Goal: Information Seeking & Learning: Compare options

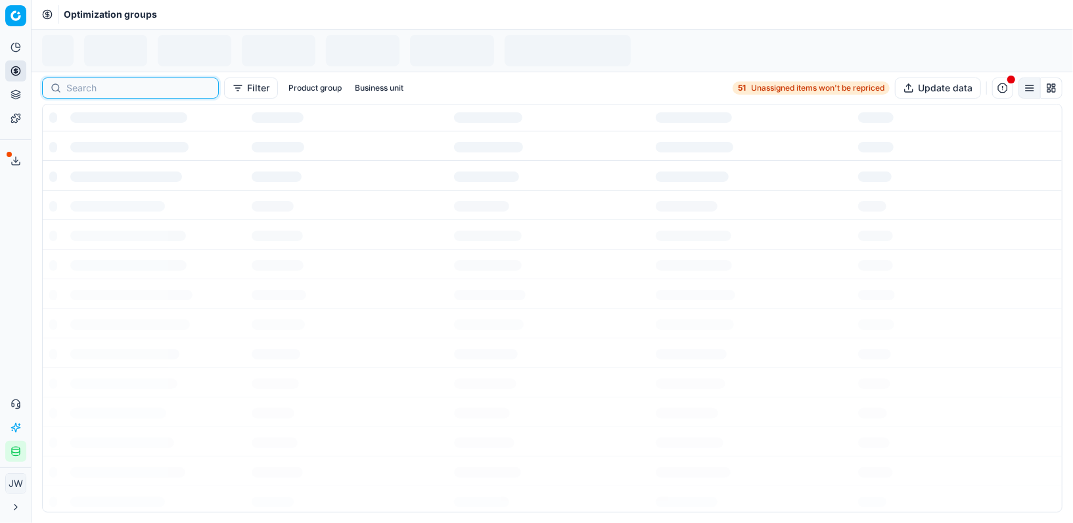
click at [70, 81] on input at bounding box center [138, 87] width 144 height 13
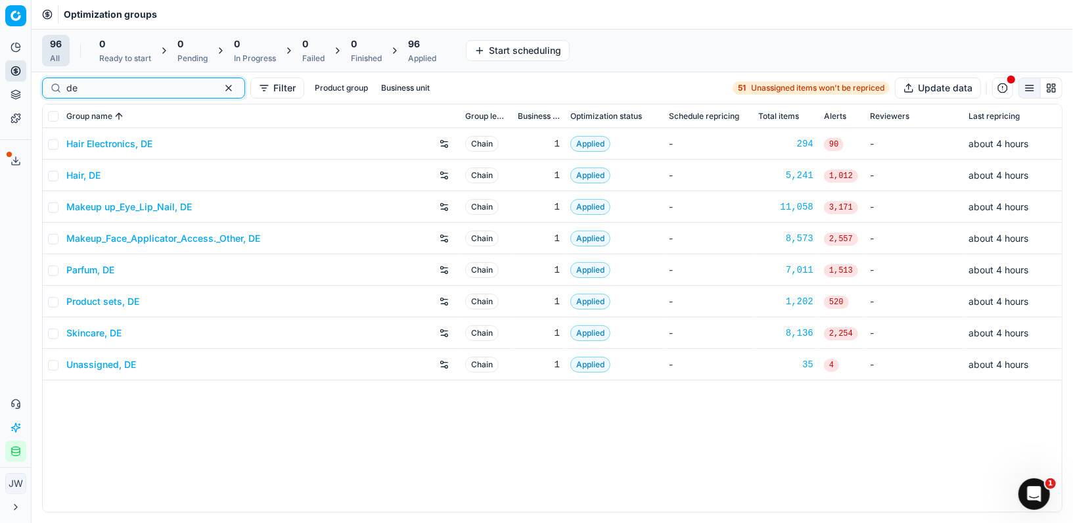
type input "de"
click at [99, 261] on div "Parfum, DE" at bounding box center [260, 270] width 388 height 21
click at [97, 273] on link "Parfum, DE" at bounding box center [90, 269] width 48 height 13
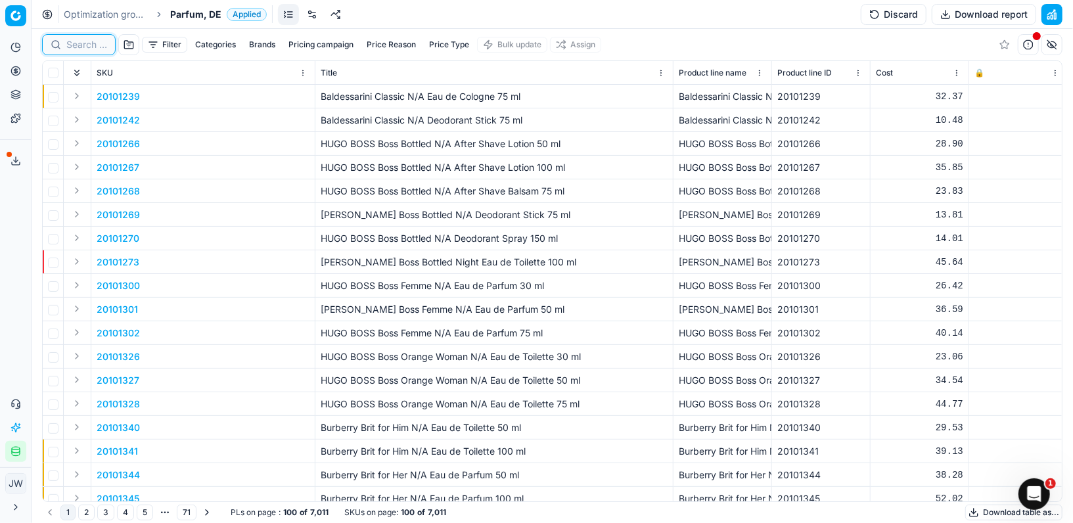
click at [85, 41] on input at bounding box center [86, 44] width 41 height 13
paste input "80070458-50"
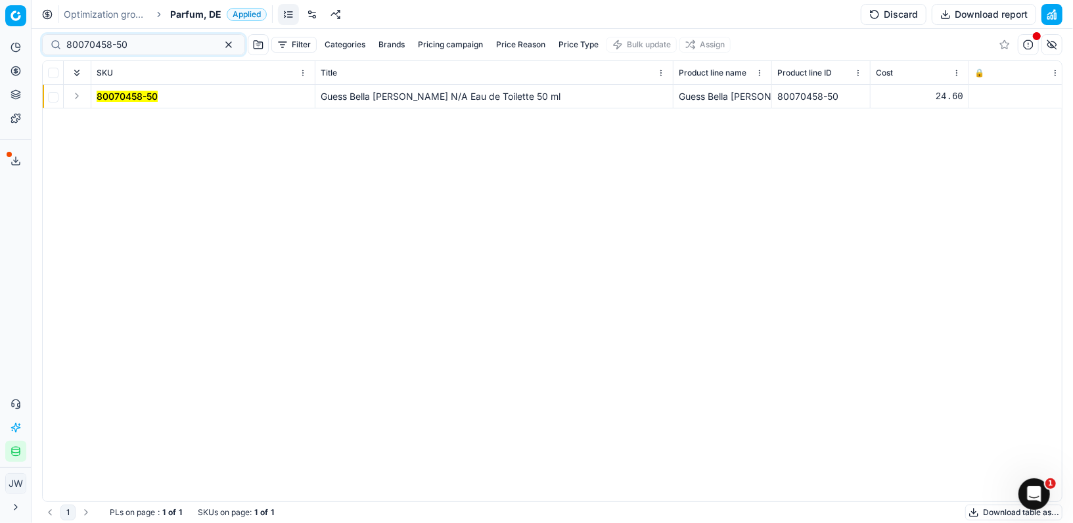
click at [78, 97] on button "Expand" at bounding box center [77, 96] width 16 height 16
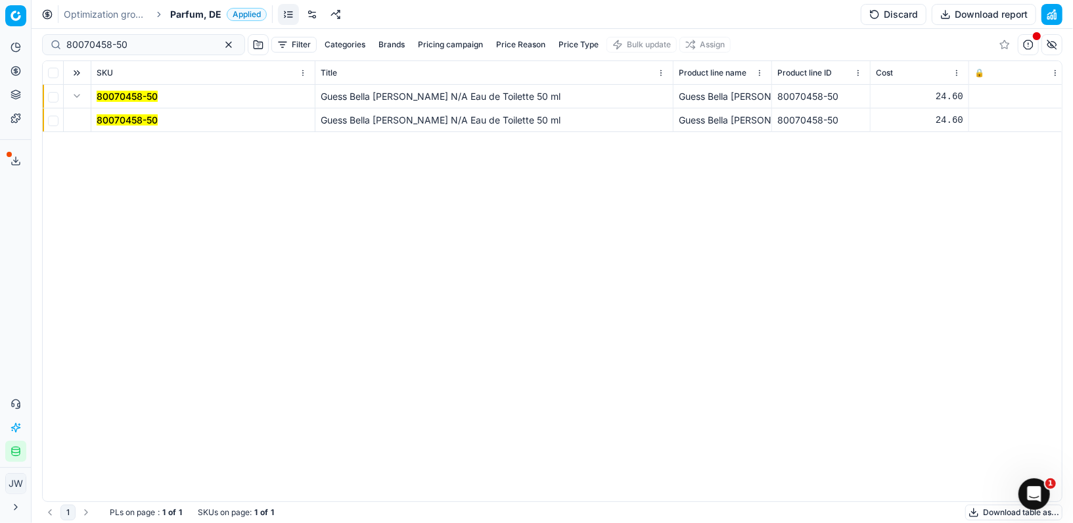
click at [116, 118] on mark "80070458-50" at bounding box center [127, 119] width 61 height 11
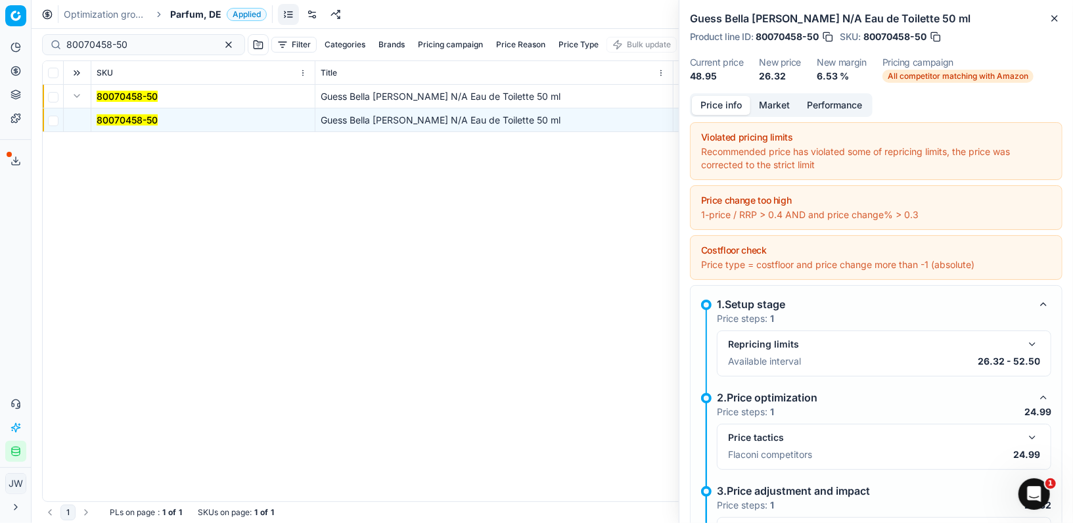
scroll to position [117, 0]
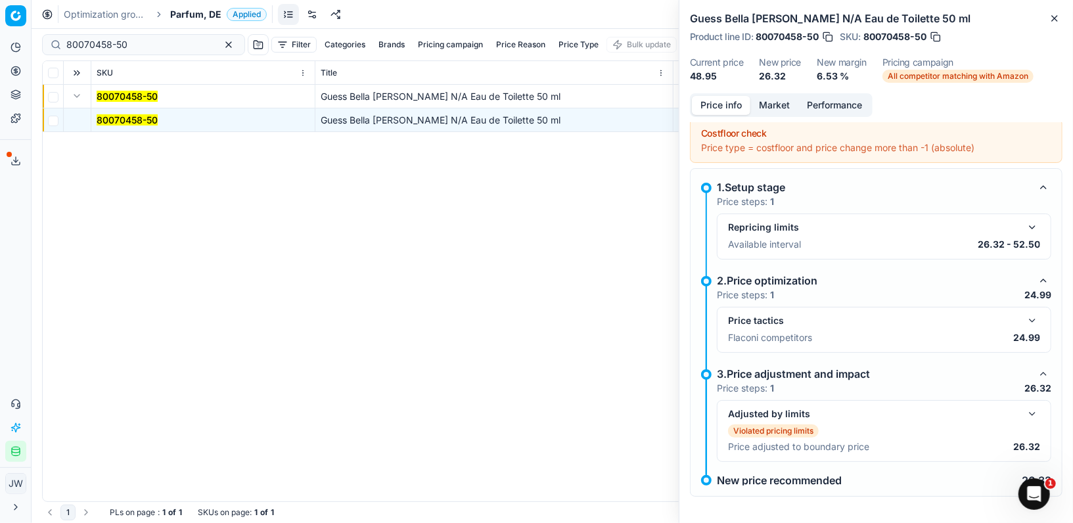
click at [1037, 319] on button "button" at bounding box center [1032, 321] width 16 height 16
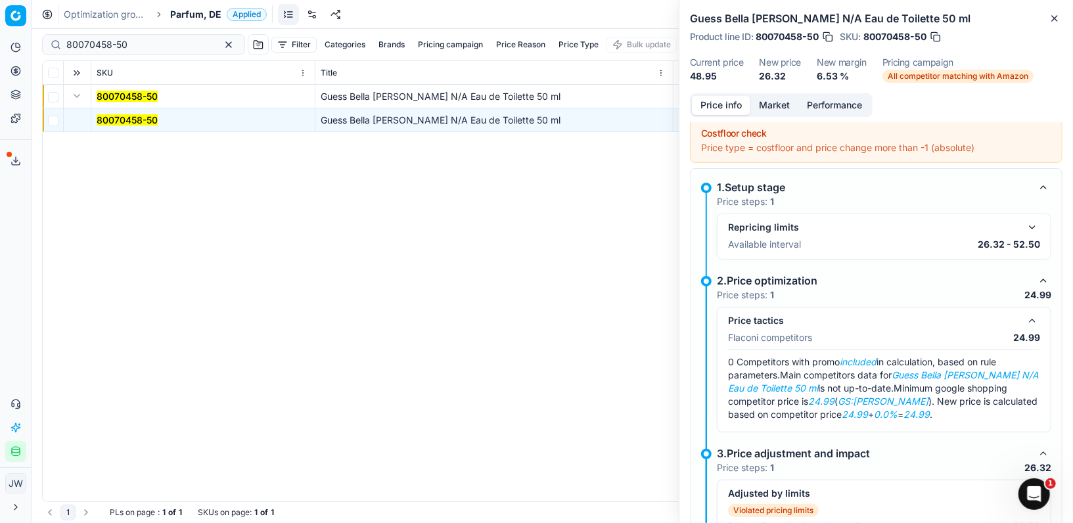
click at [1037, 319] on button "button" at bounding box center [1032, 321] width 16 height 16
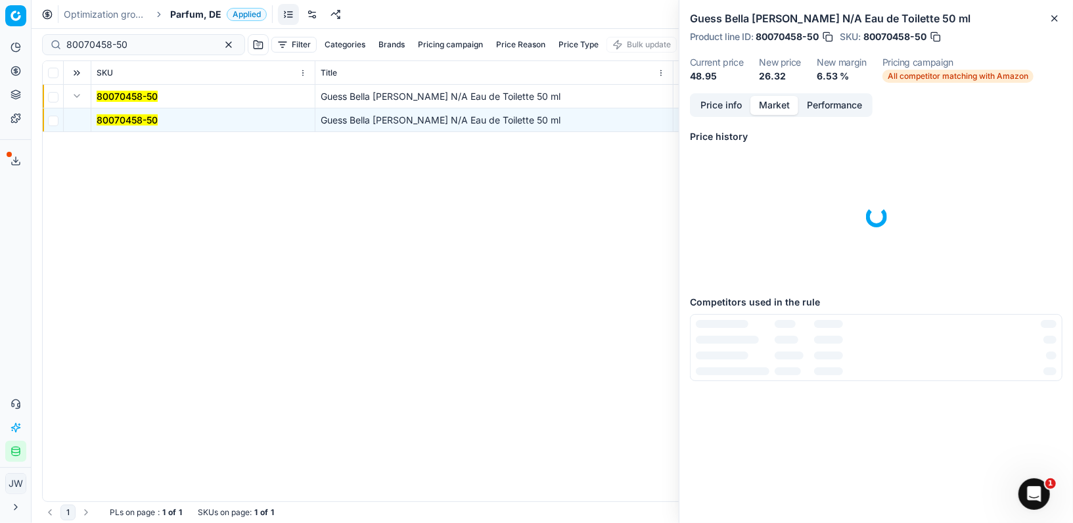
click at [782, 109] on button "Market" at bounding box center [774, 105] width 48 height 19
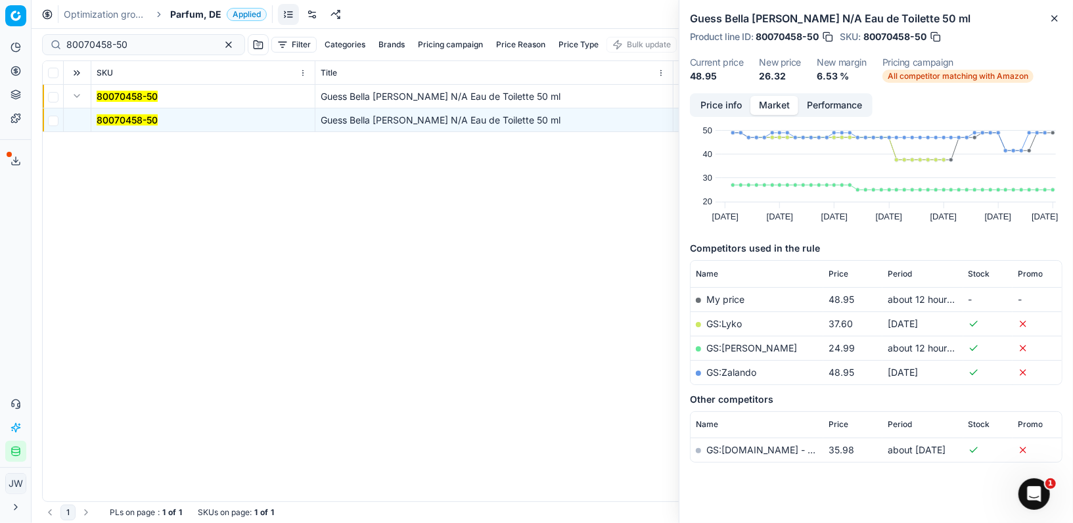
scroll to position [57, 0]
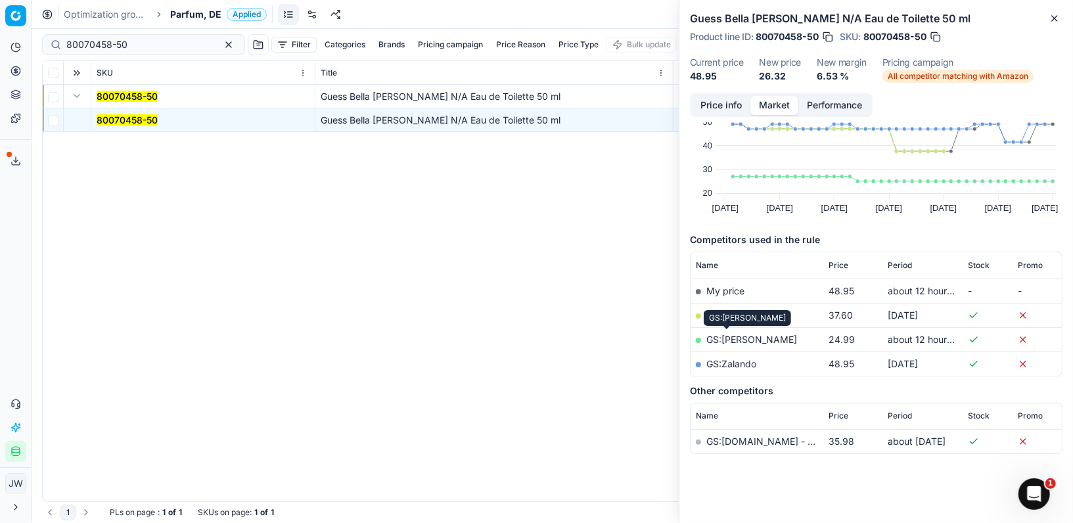
click at [730, 337] on link "GS:[PERSON_NAME]" at bounding box center [751, 339] width 91 height 11
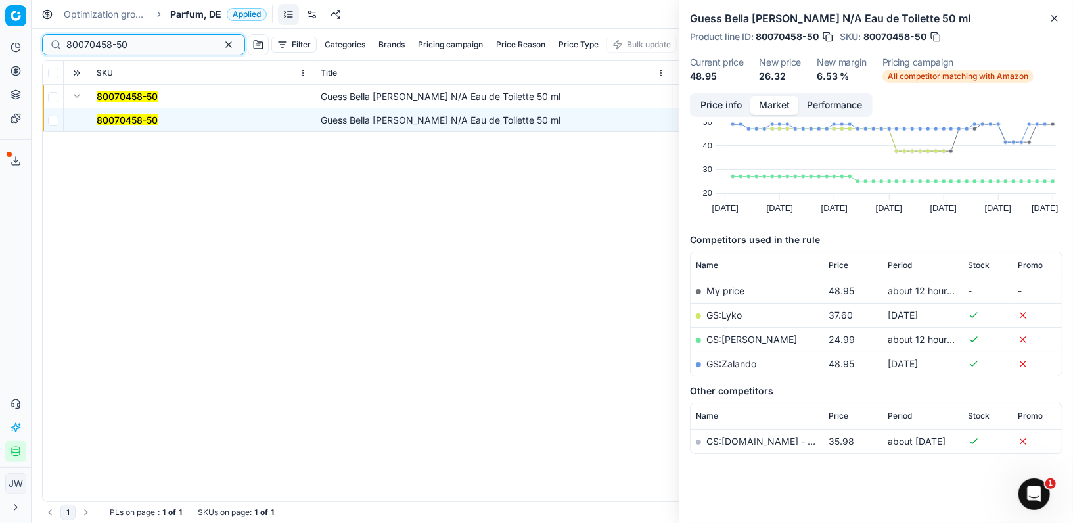
drag, startPoint x: 150, startPoint y: 49, endPoint x: 0, endPoint y: 35, distance: 151.0
click at [0, 35] on div "Pricing platform Analytics Pricing Product portfolio Templates Export service 6…" at bounding box center [536, 261] width 1073 height 523
paste input "07168-0007328"
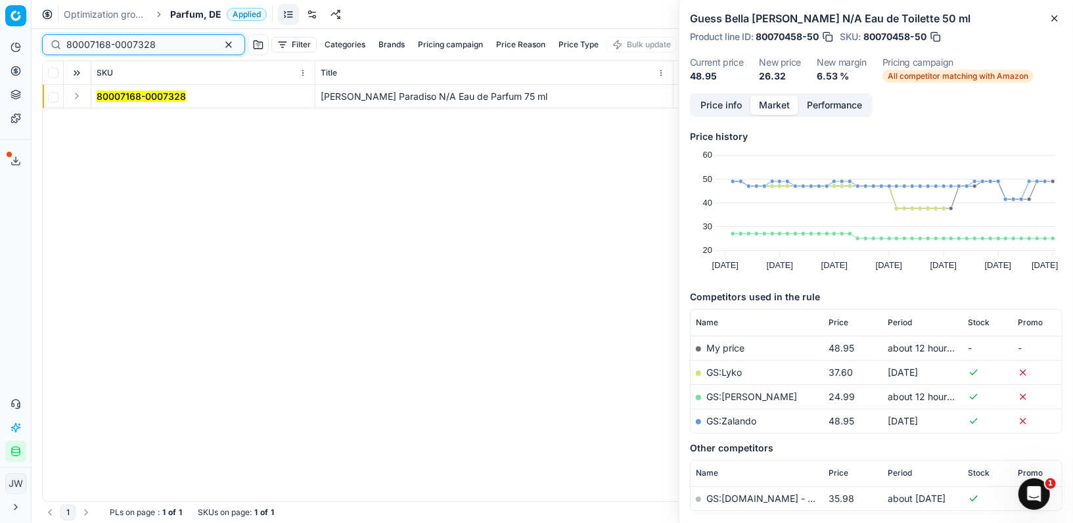
type input "80007168-0007328"
click at [79, 102] on button "Expand" at bounding box center [77, 96] width 16 height 16
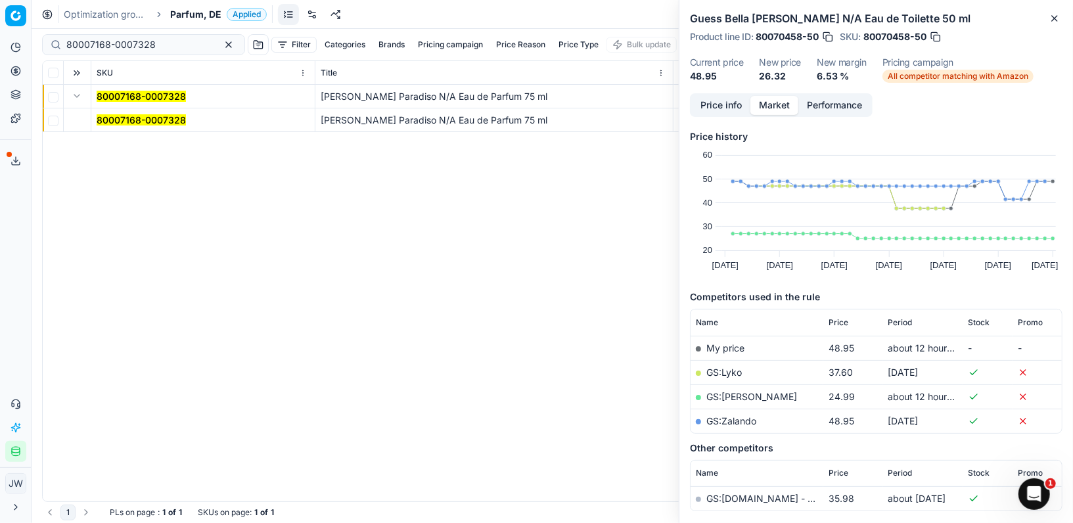
click at [113, 122] on mark "80007168-0007328" at bounding box center [141, 119] width 89 height 11
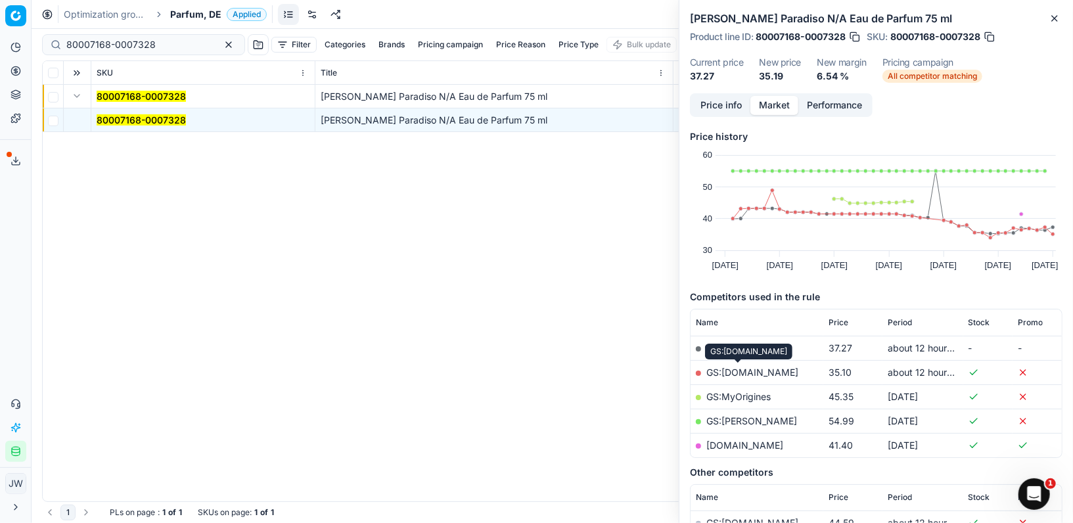
click at [744, 374] on link "GS:[DOMAIN_NAME]" at bounding box center [752, 372] width 92 height 11
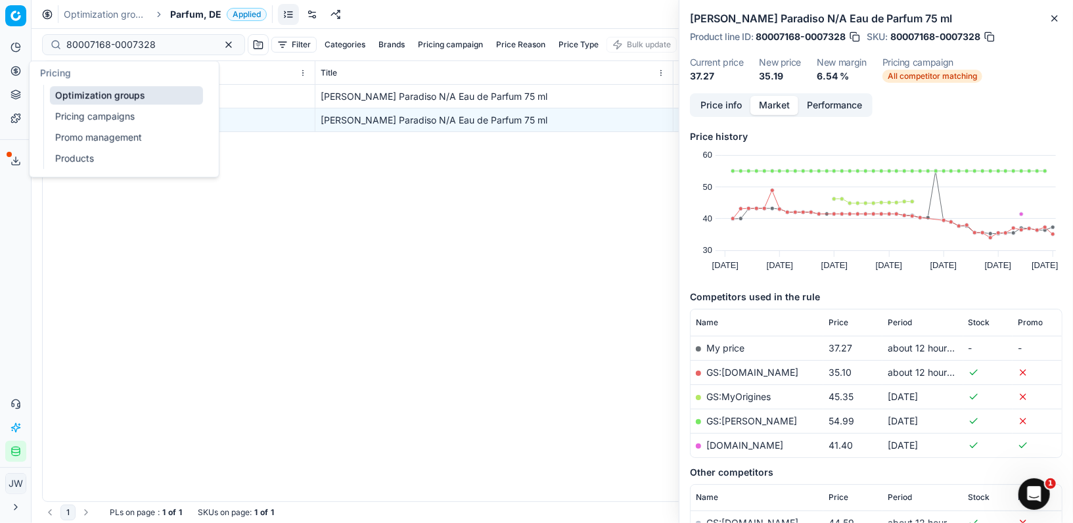
click at [18, 62] on button "Pricing" at bounding box center [15, 70] width 21 height 21
click at [66, 89] on link "Optimization groups" at bounding box center [126, 95] width 153 height 18
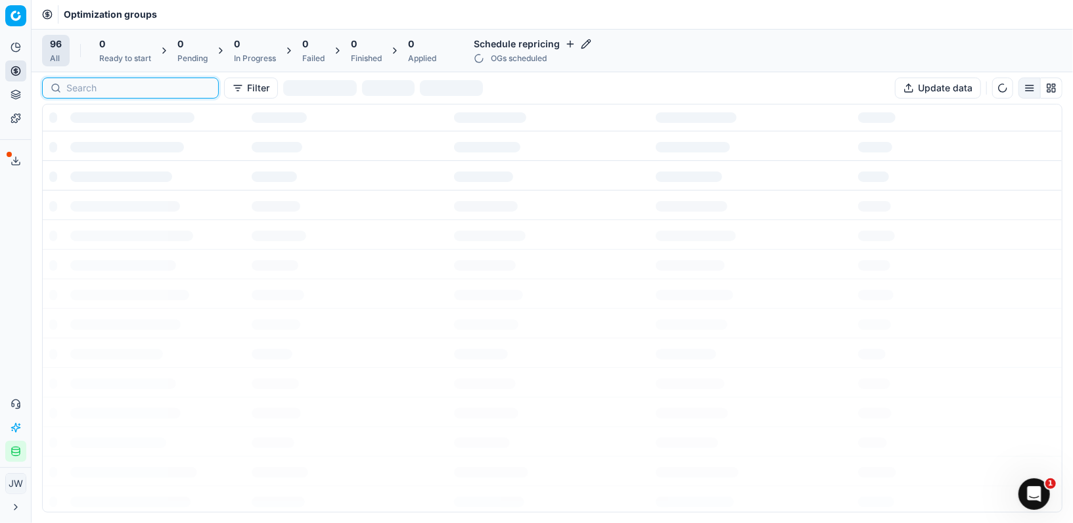
click at [77, 85] on input at bounding box center [138, 87] width 144 height 13
type input "c"
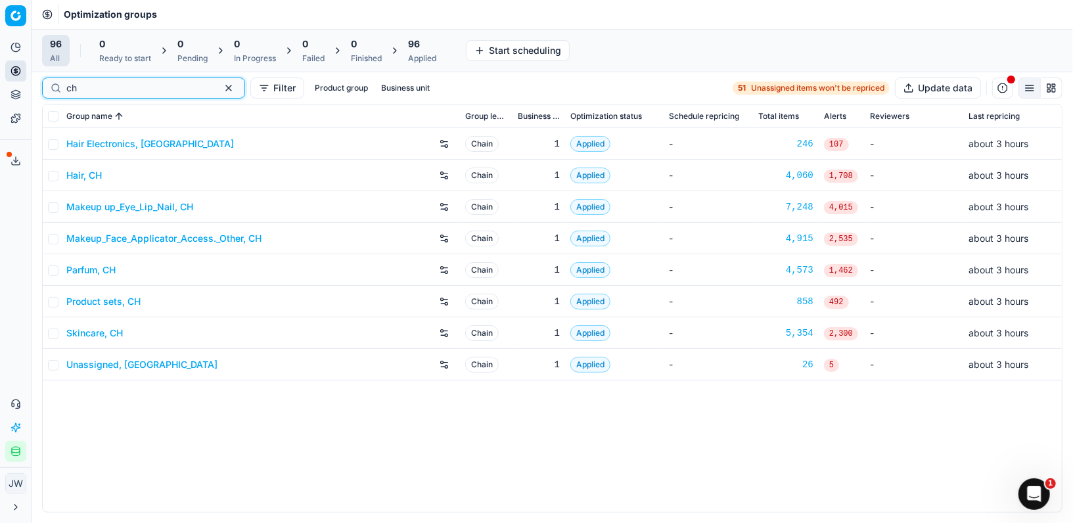
type input "ch"
click at [93, 273] on link "Parfum, CH" at bounding box center [90, 269] width 49 height 13
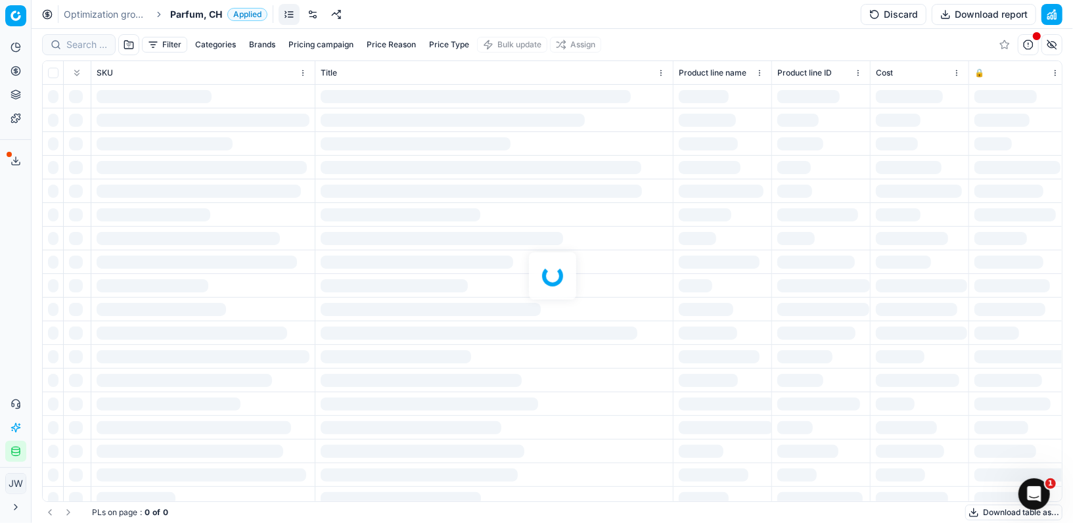
click at [77, 37] on div at bounding box center [552, 276] width 1041 height 494
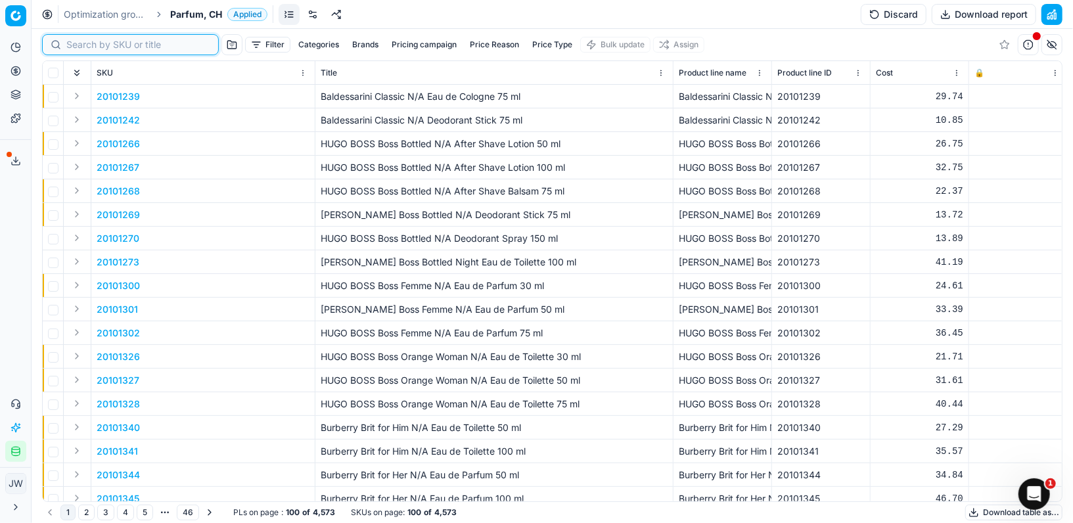
click at [86, 45] on input at bounding box center [138, 44] width 144 height 13
paste input "20102143"
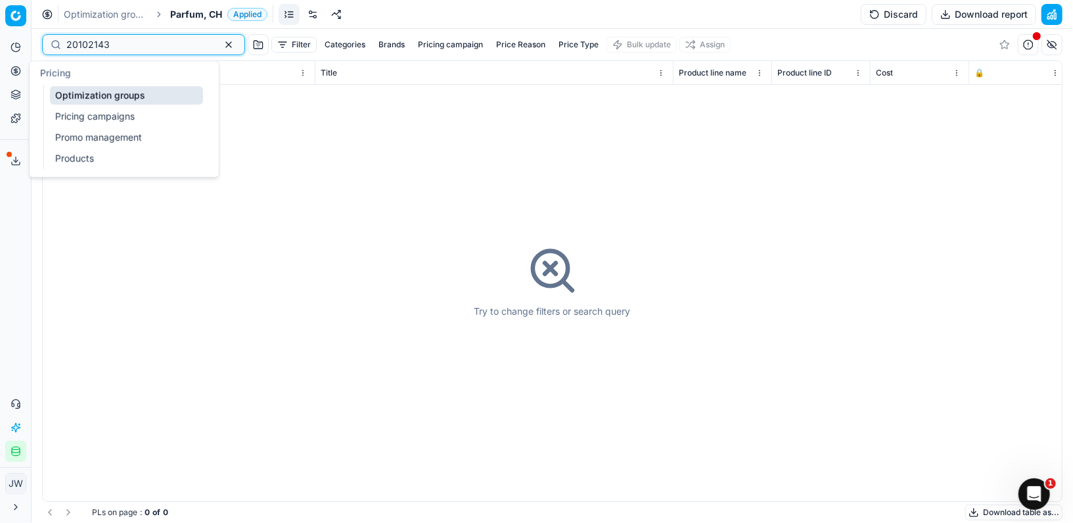
type input "20102143"
click at [15, 72] on icon at bounding box center [15, 70] width 3 height 3
click at [70, 95] on link "Optimization groups" at bounding box center [126, 95] width 153 height 18
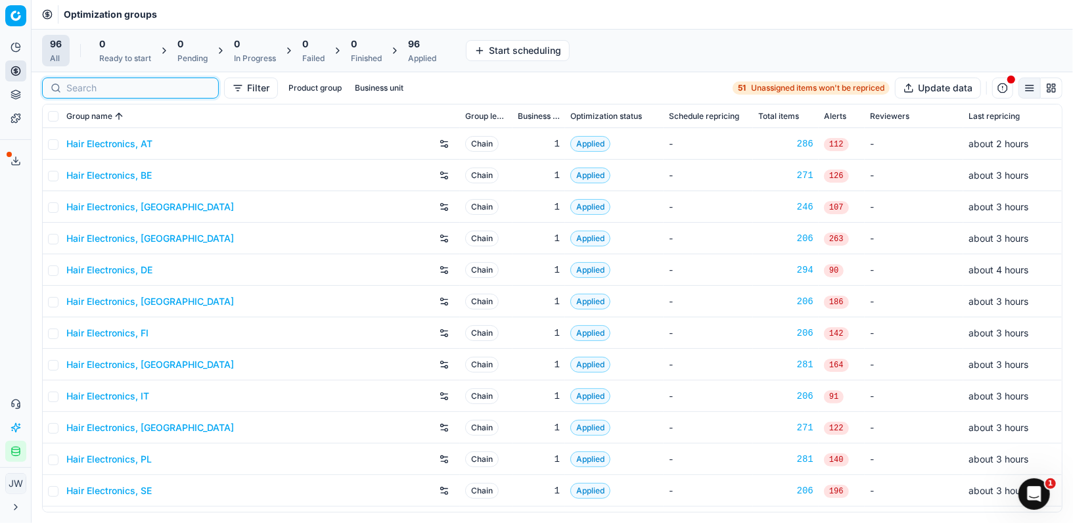
click at [91, 91] on input at bounding box center [138, 87] width 144 height 13
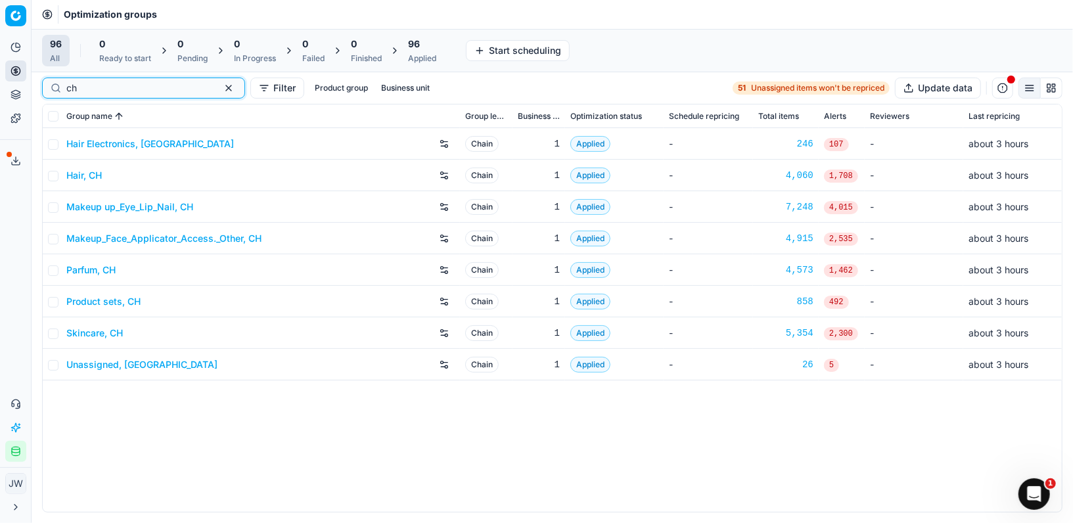
type input "ch"
click at [108, 309] on div "Product sets, CH" at bounding box center [260, 301] width 388 height 21
click at [108, 306] on link "Product sets, CH" at bounding box center [103, 301] width 74 height 13
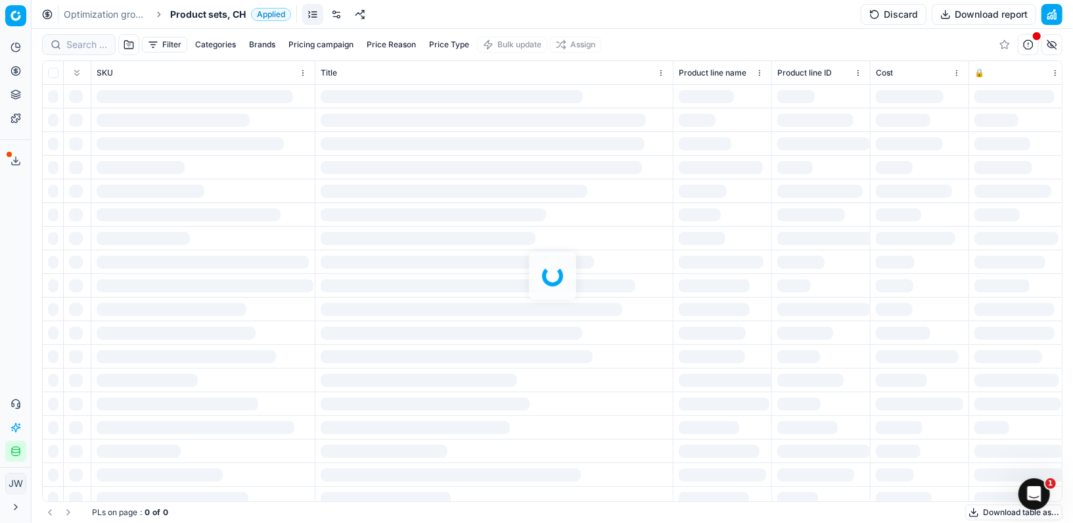
click at [79, 36] on div at bounding box center [552, 276] width 1041 height 494
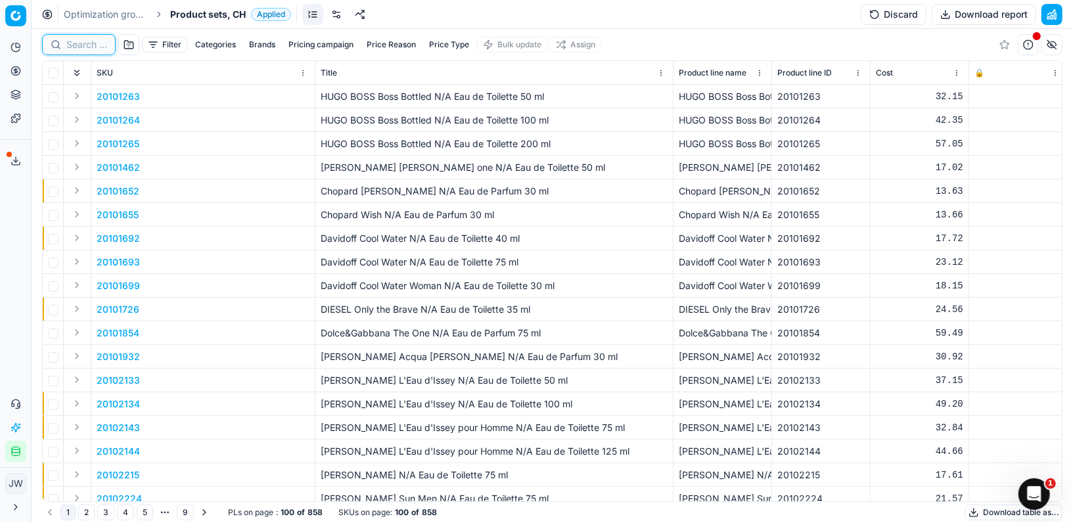
click at [81, 42] on input at bounding box center [86, 44] width 41 height 13
paste input "20102143"
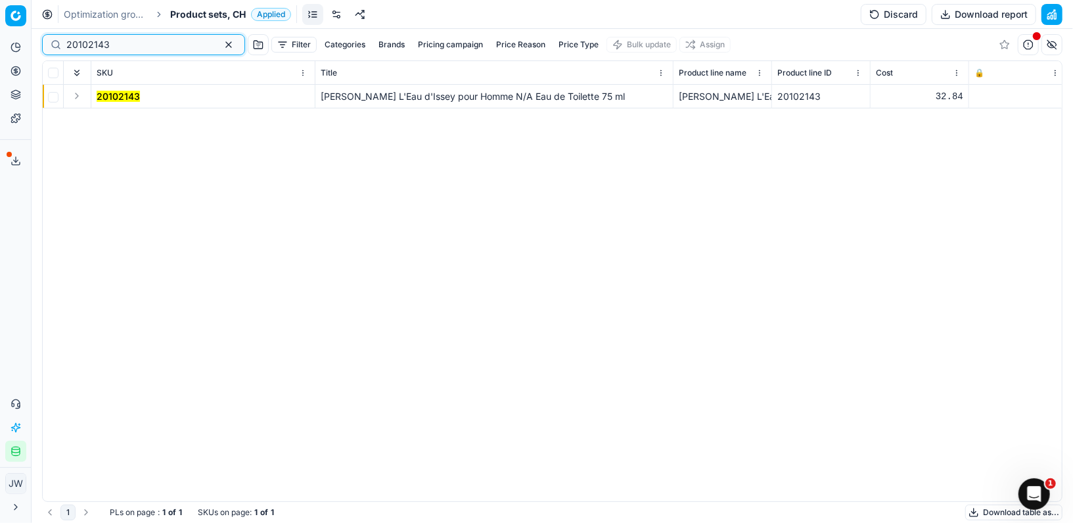
type input "20102143"
click at [73, 97] on button "Expand" at bounding box center [77, 96] width 16 height 16
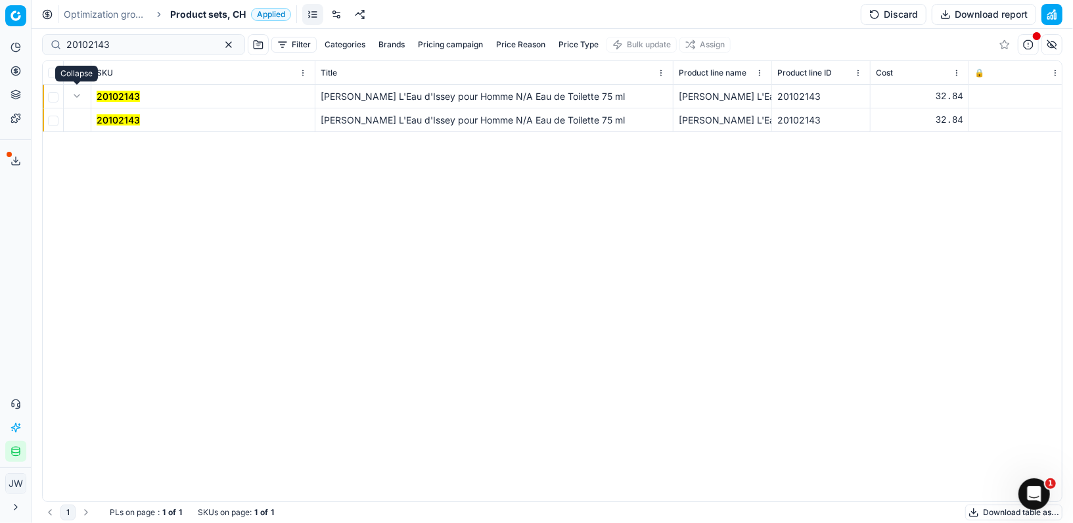
click at [112, 117] on mark "20102143" at bounding box center [118, 119] width 43 height 11
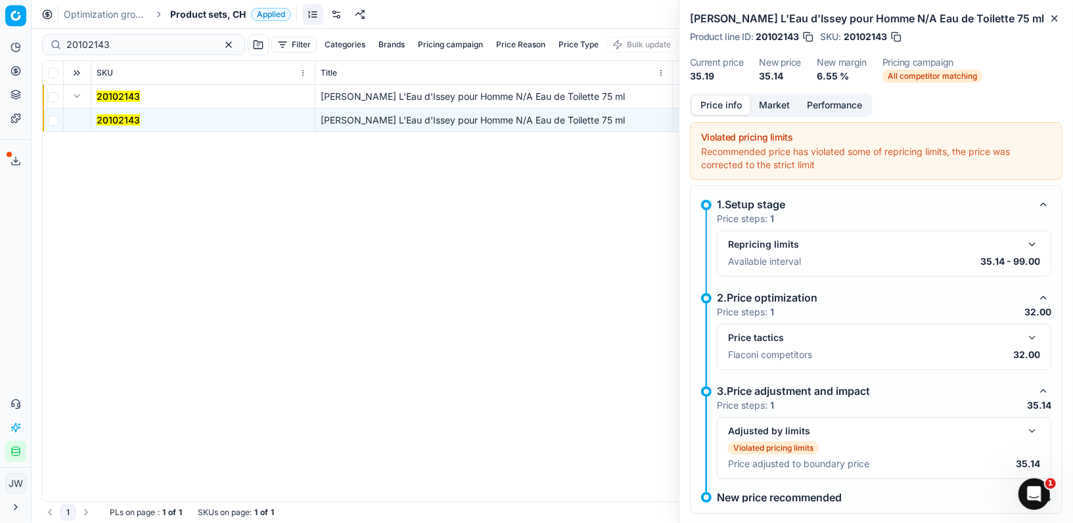
click at [1035, 334] on button "button" at bounding box center [1032, 338] width 16 height 16
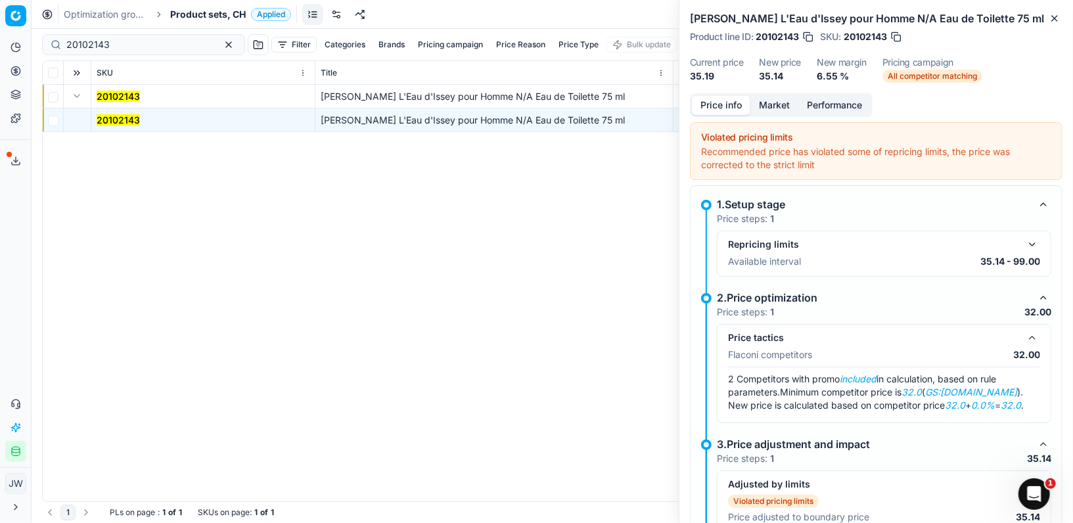
click at [784, 112] on button "Market" at bounding box center [774, 105] width 48 height 19
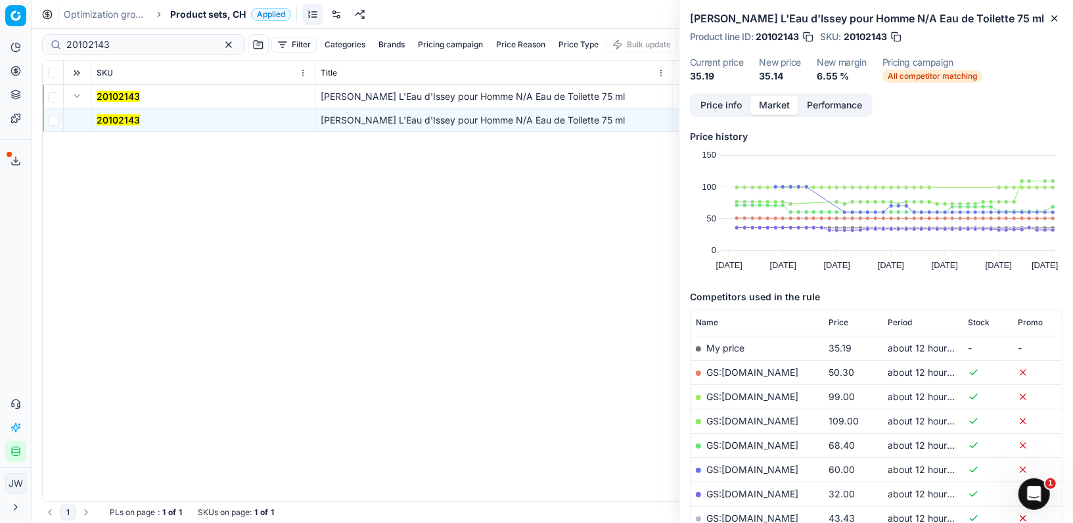
click at [735, 490] on link "GS:[DOMAIN_NAME]" at bounding box center [752, 493] width 92 height 11
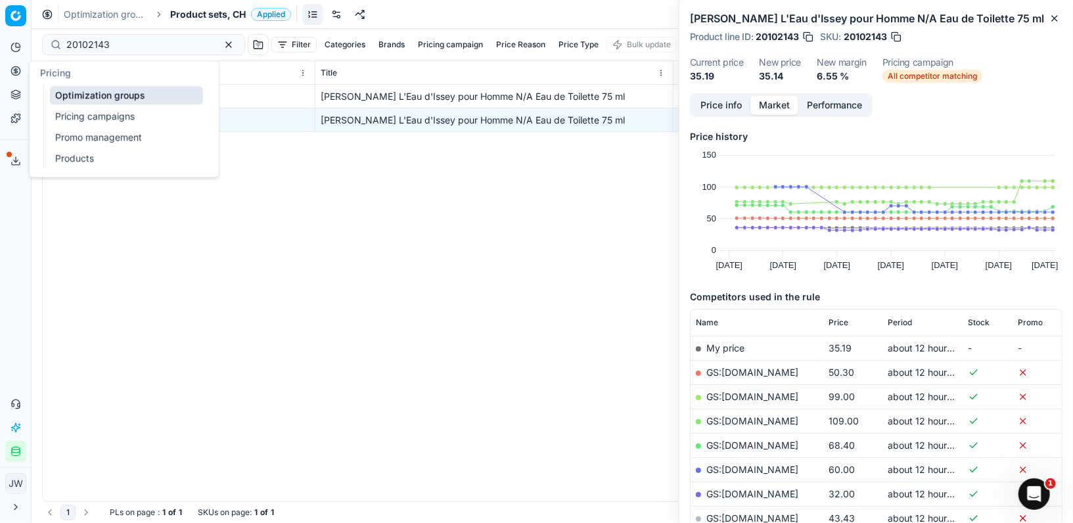
click at [19, 66] on icon at bounding box center [16, 71] width 11 height 11
click at [81, 97] on link "Optimization groups" at bounding box center [126, 95] width 153 height 18
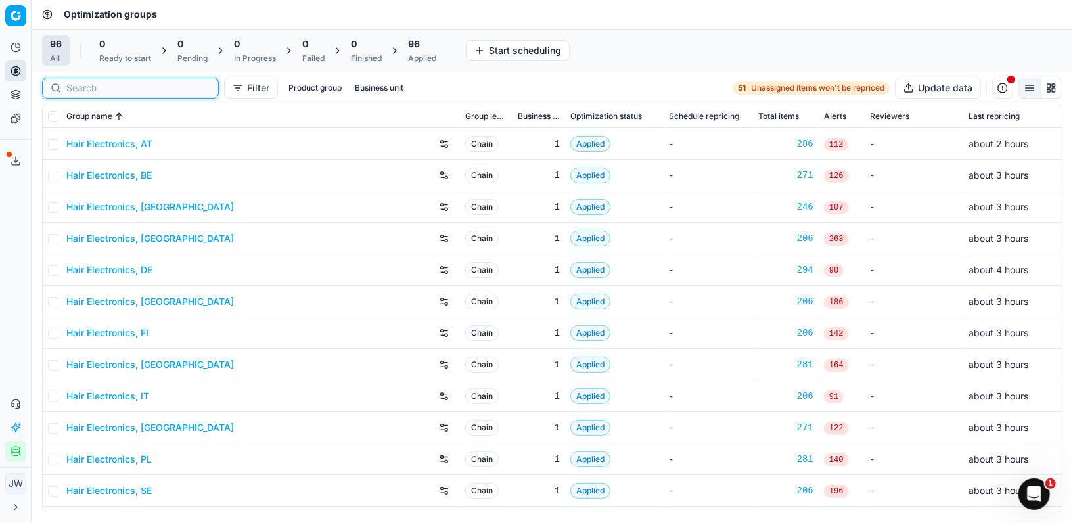
click at [74, 83] on input at bounding box center [138, 87] width 144 height 13
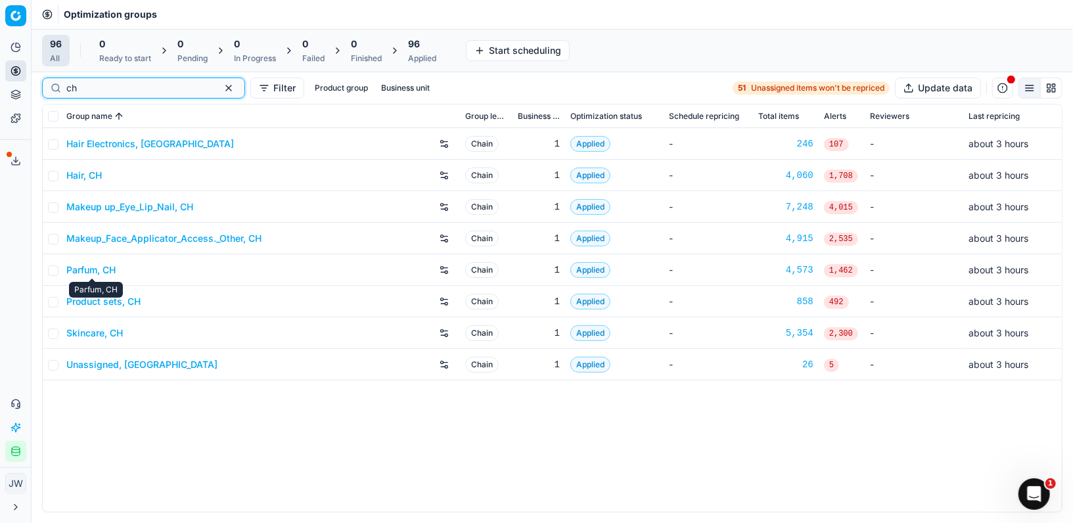
type input "ch"
click at [91, 271] on link "Parfum, CH" at bounding box center [90, 269] width 49 height 13
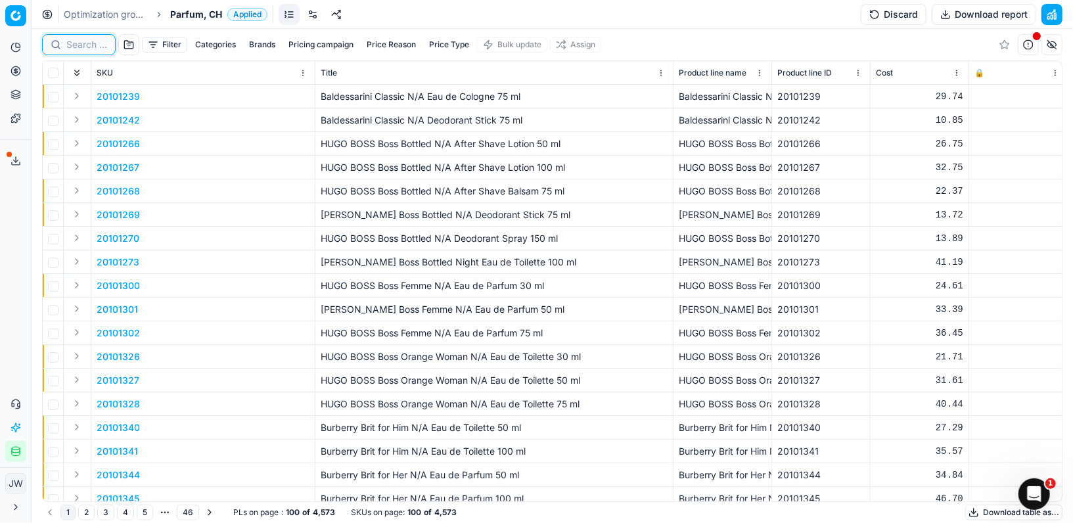
click at [84, 40] on input at bounding box center [86, 44] width 41 height 13
paste input "90004628-0006955"
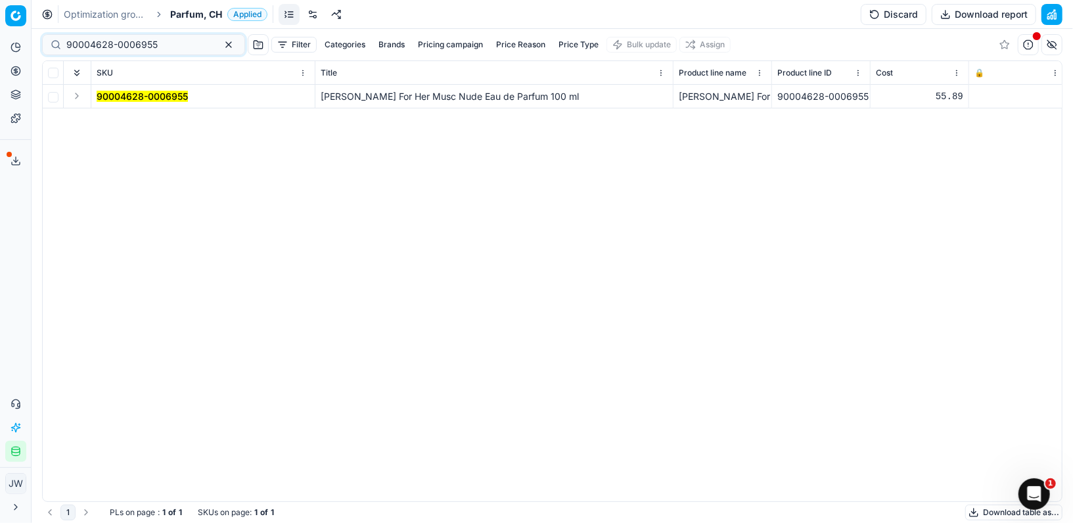
click at [76, 95] on button "Expand" at bounding box center [77, 96] width 16 height 16
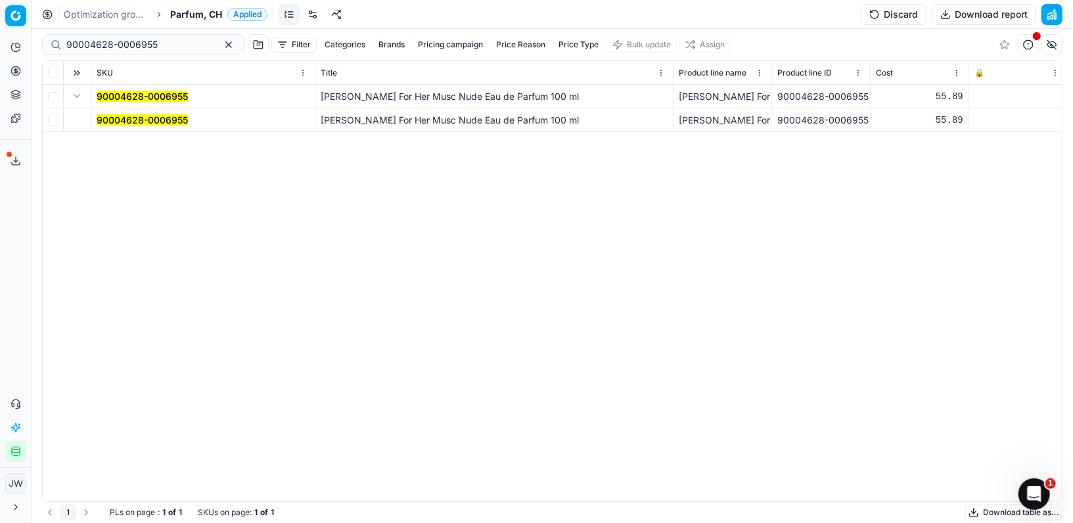
click at [128, 119] on mark "90004628-0006955" at bounding box center [142, 119] width 91 height 11
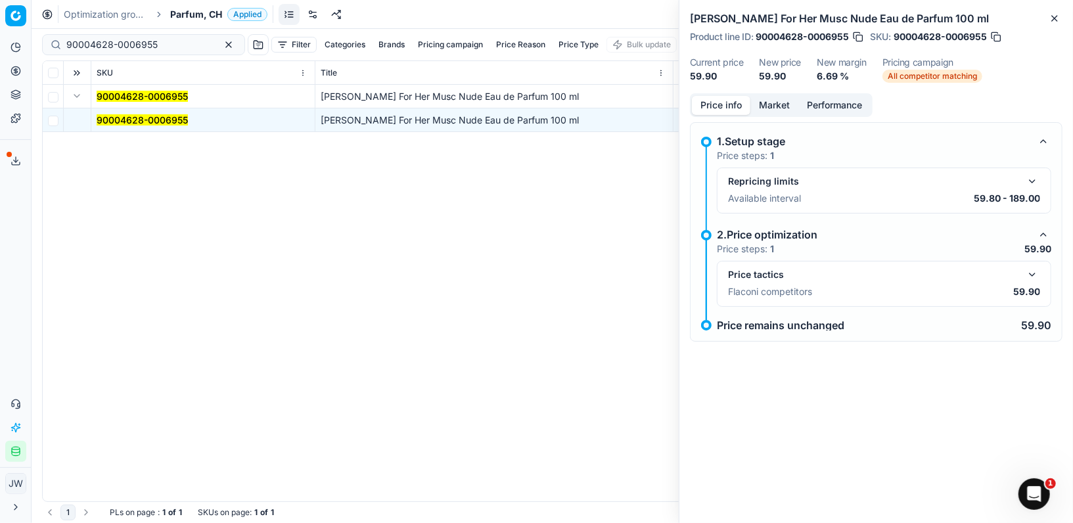
click at [1032, 278] on button "button" at bounding box center [1032, 275] width 16 height 16
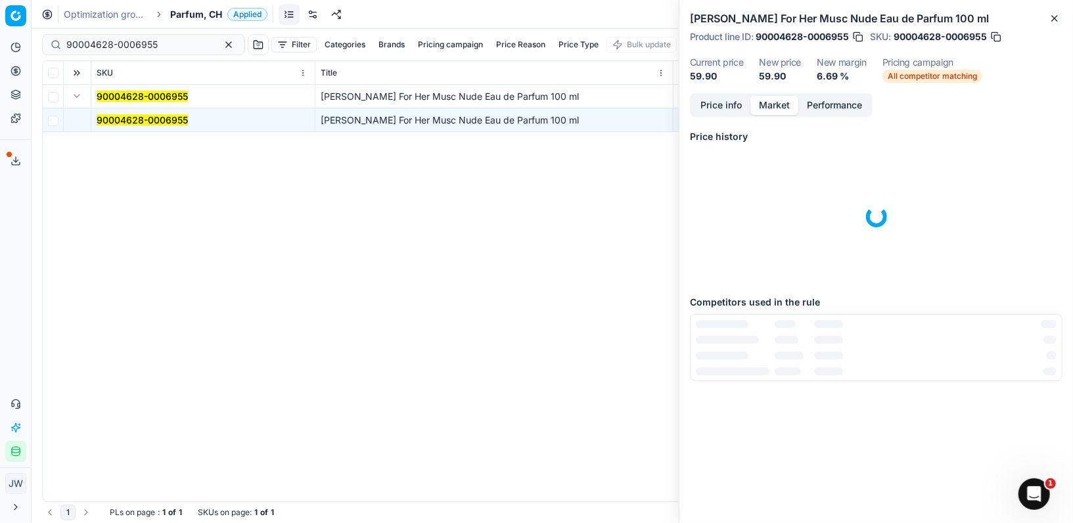
click at [773, 102] on button "Market" at bounding box center [774, 105] width 48 height 19
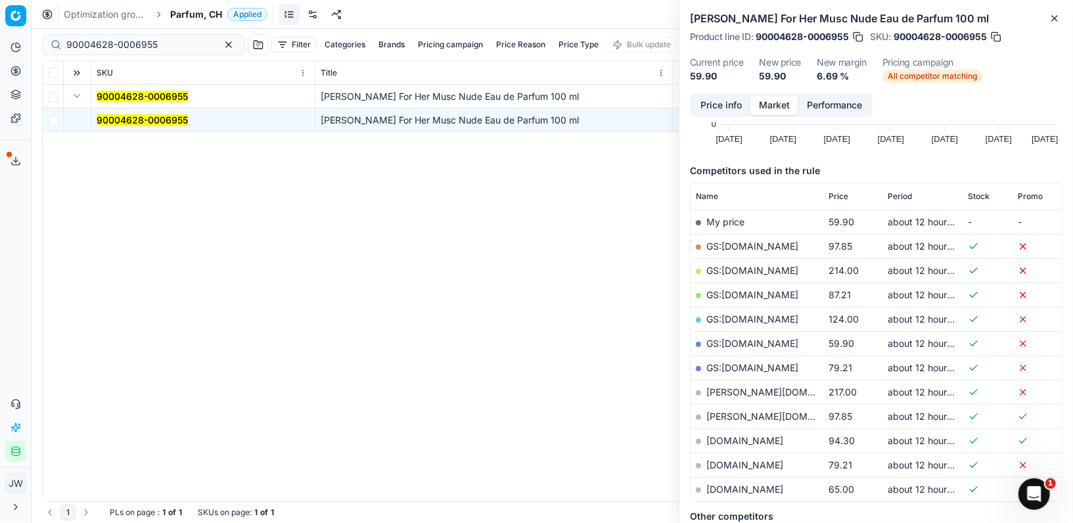
scroll to position [145, 0]
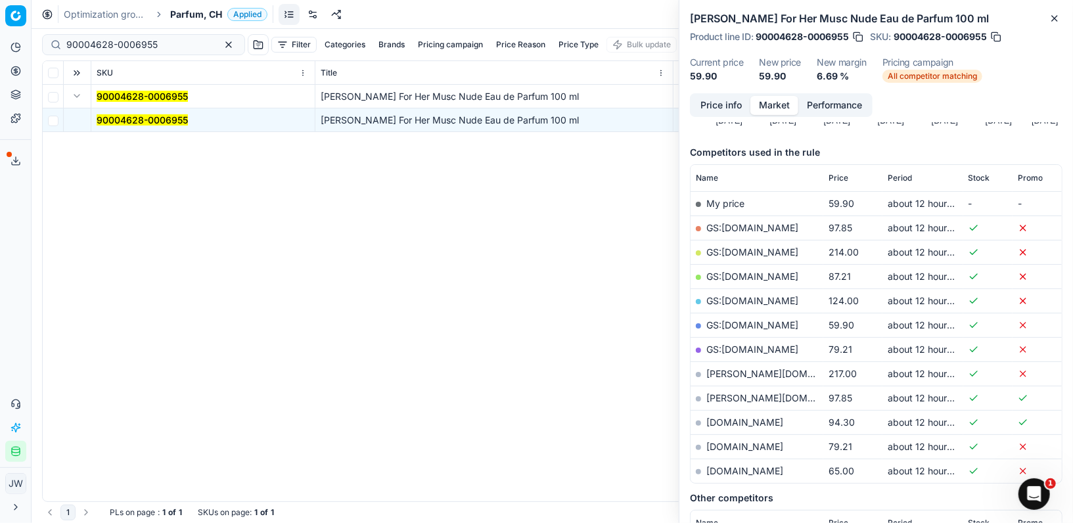
click at [725, 104] on button "Price info" at bounding box center [721, 105] width 58 height 19
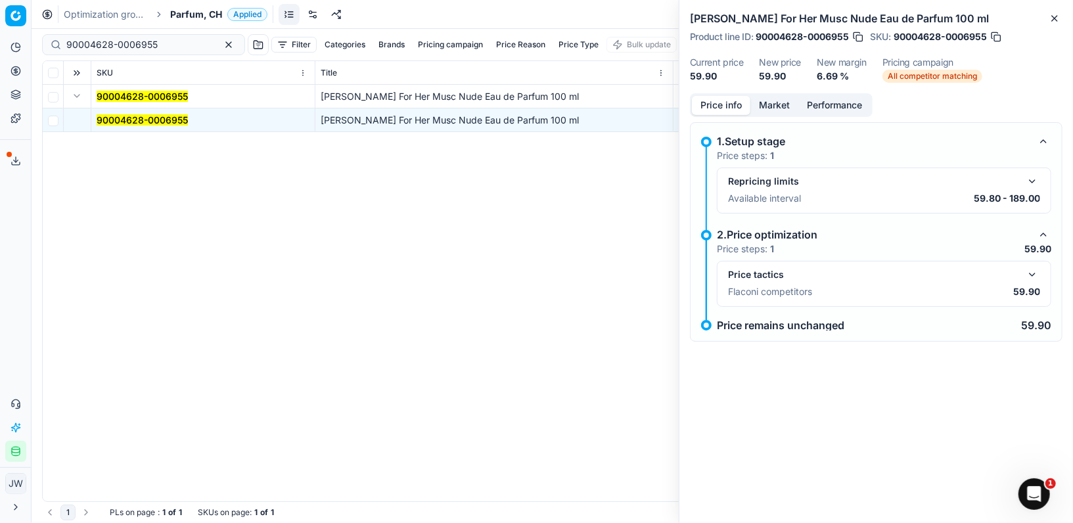
click at [1036, 269] on button "button" at bounding box center [1032, 275] width 16 height 16
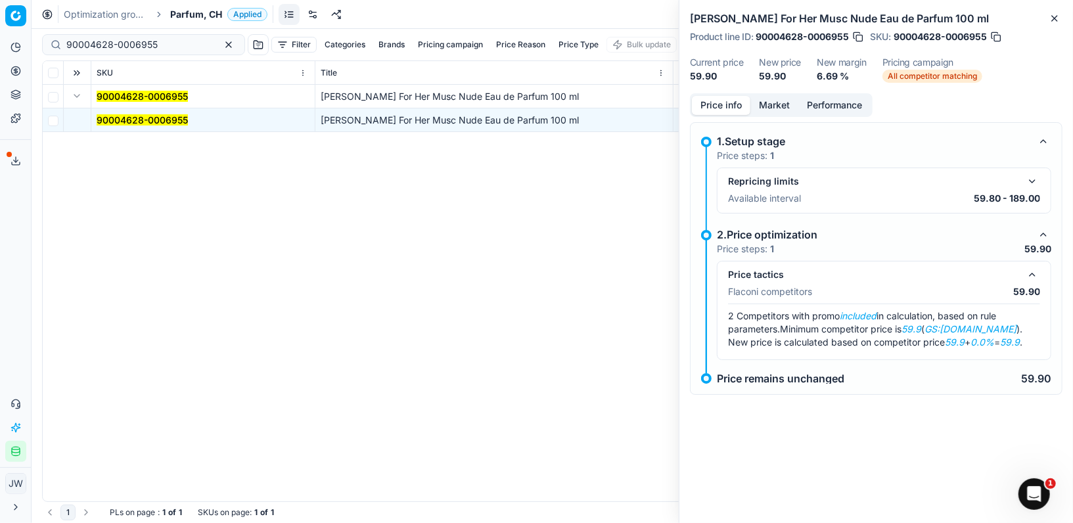
click at [1036, 269] on button "button" at bounding box center [1032, 275] width 16 height 16
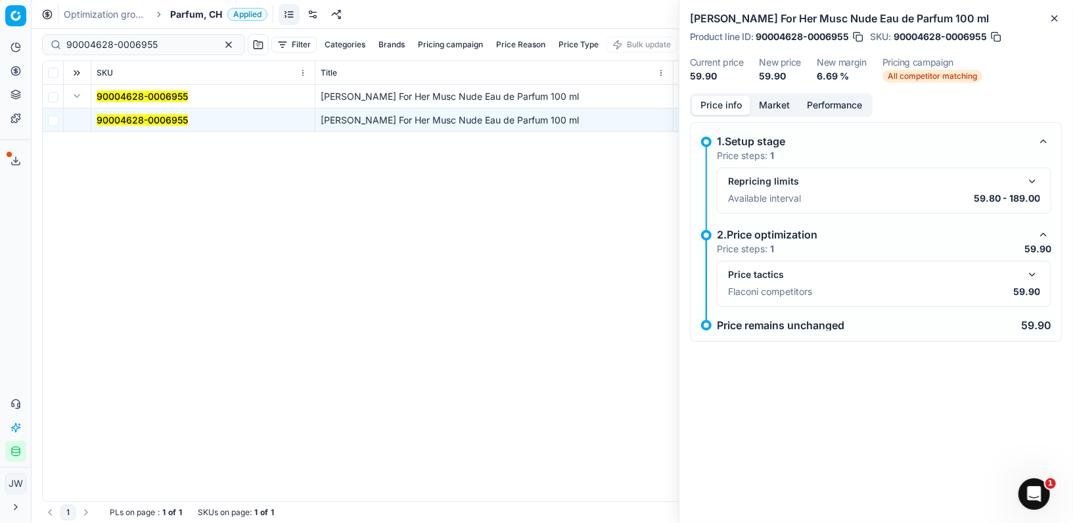
click at [780, 99] on button "Market" at bounding box center [774, 105] width 48 height 19
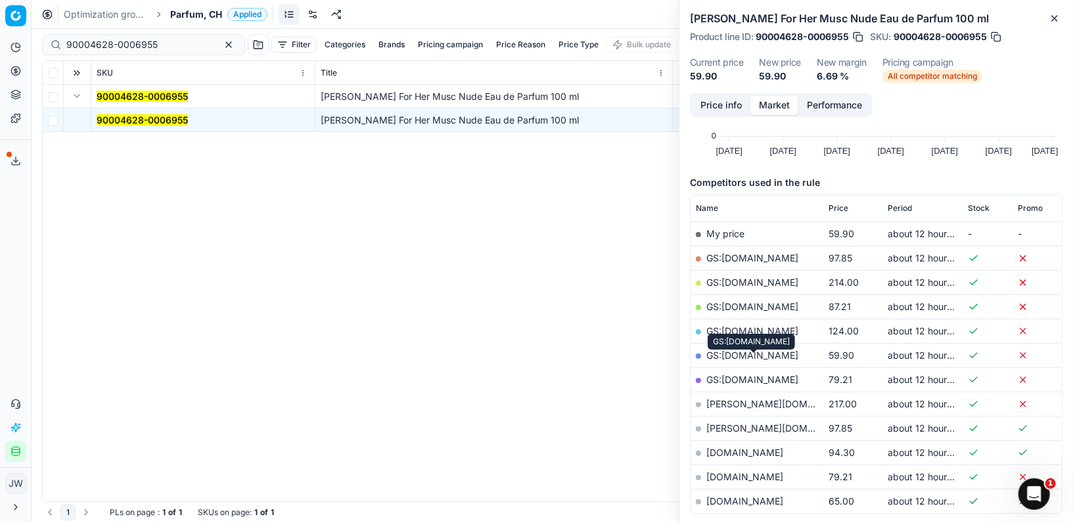
scroll to position [150, 0]
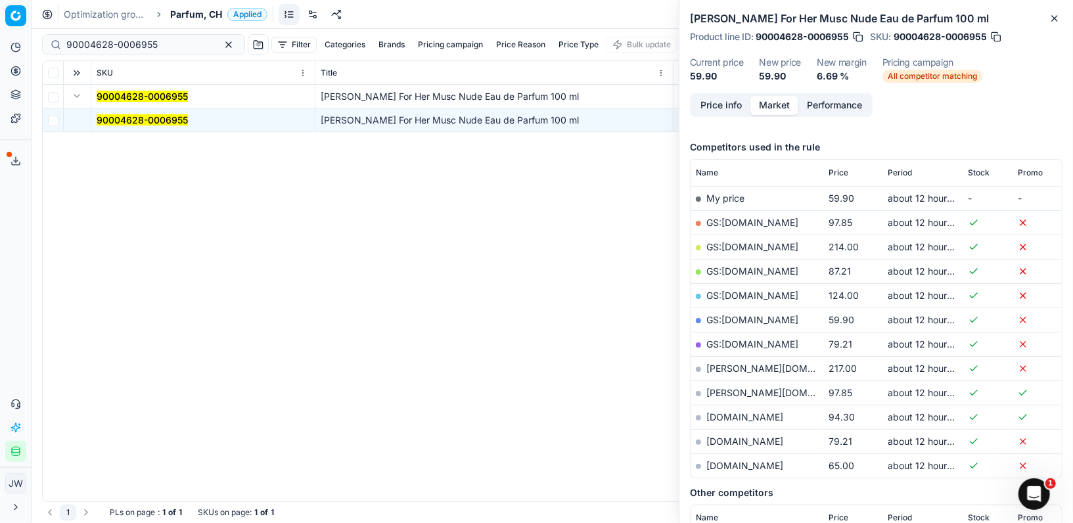
click at [735, 318] on link "GS:[DOMAIN_NAME]" at bounding box center [752, 319] width 92 height 11
drag, startPoint x: 156, startPoint y: 43, endPoint x: 35, endPoint y: 19, distance: 123.9
click at [35, 19] on div "Pricing platform Analytics Pricing Product portfolio Templates Export service 6…" at bounding box center [536, 261] width 1073 height 523
paste input "20103692"
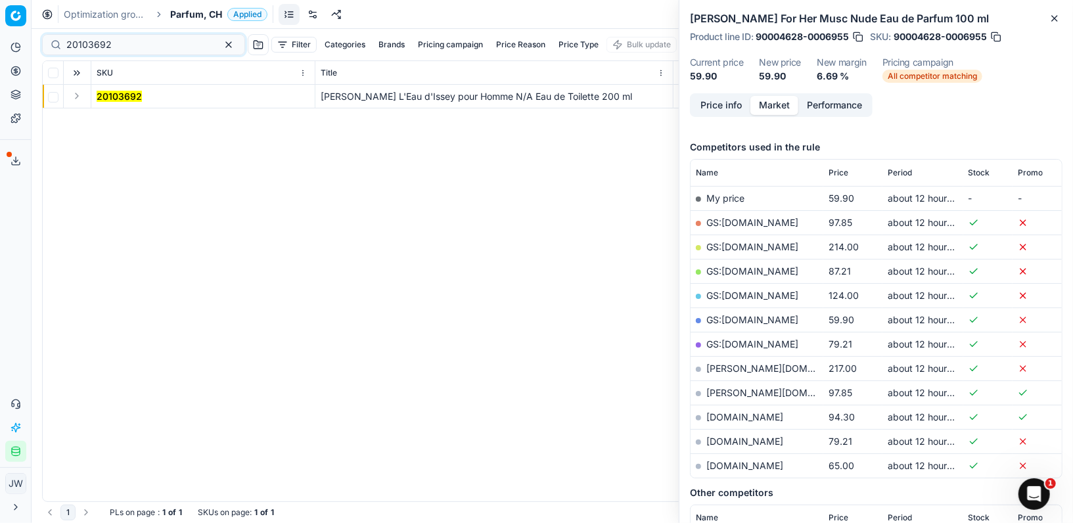
click at [76, 95] on button "Expand" at bounding box center [77, 96] width 16 height 16
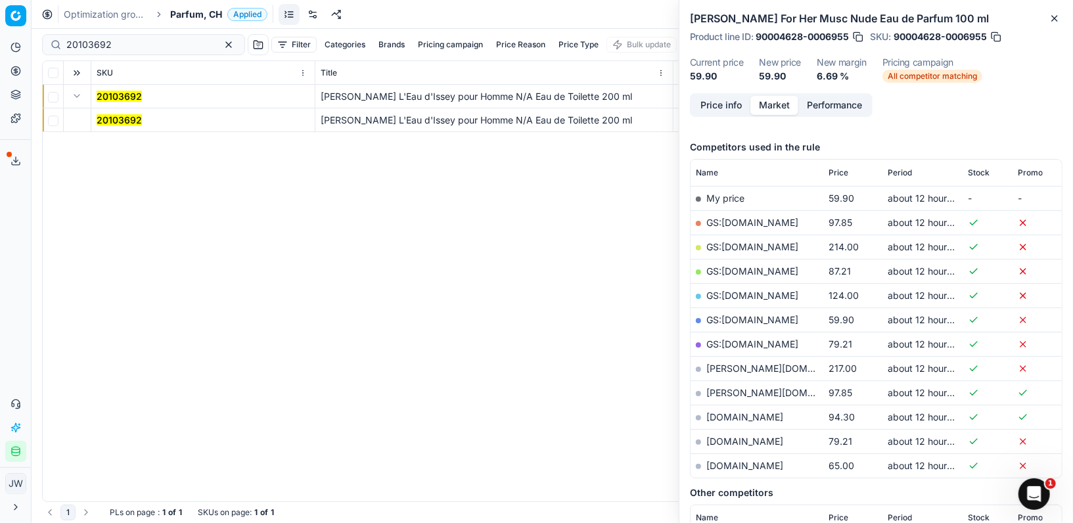
click at [118, 114] on mark "20103692" at bounding box center [119, 119] width 45 height 11
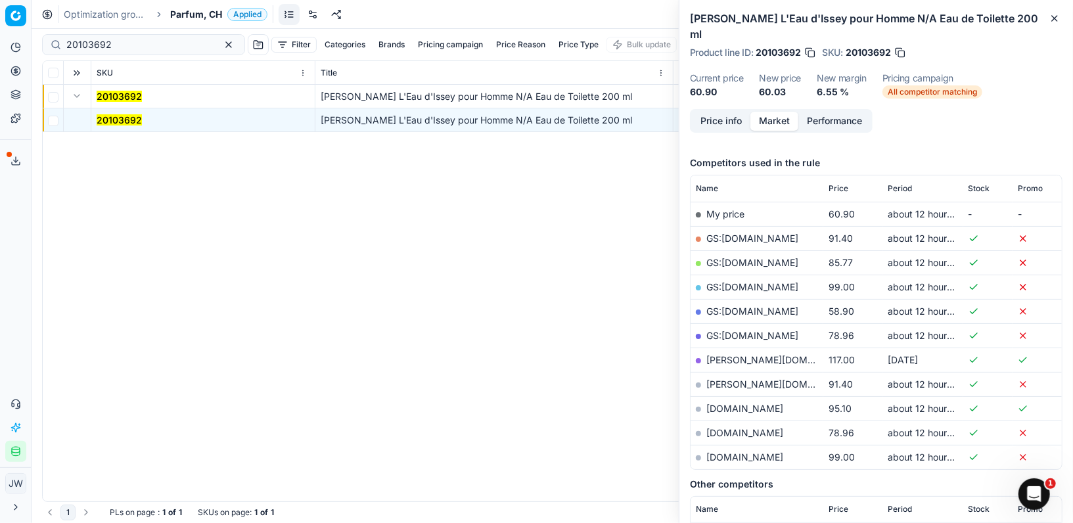
click at [701, 112] on button "Price info" at bounding box center [721, 121] width 58 height 19
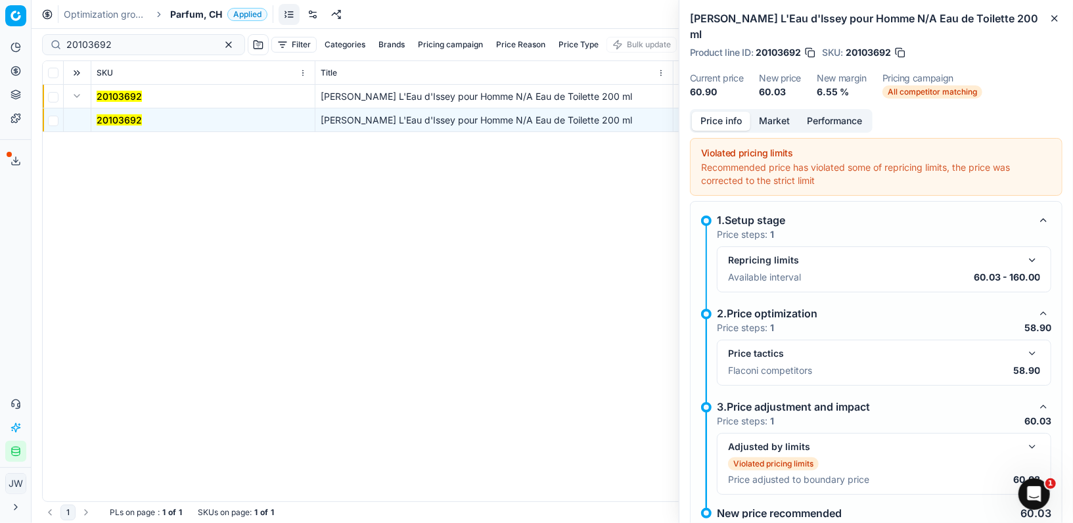
click at [1033, 346] on button "button" at bounding box center [1032, 354] width 16 height 16
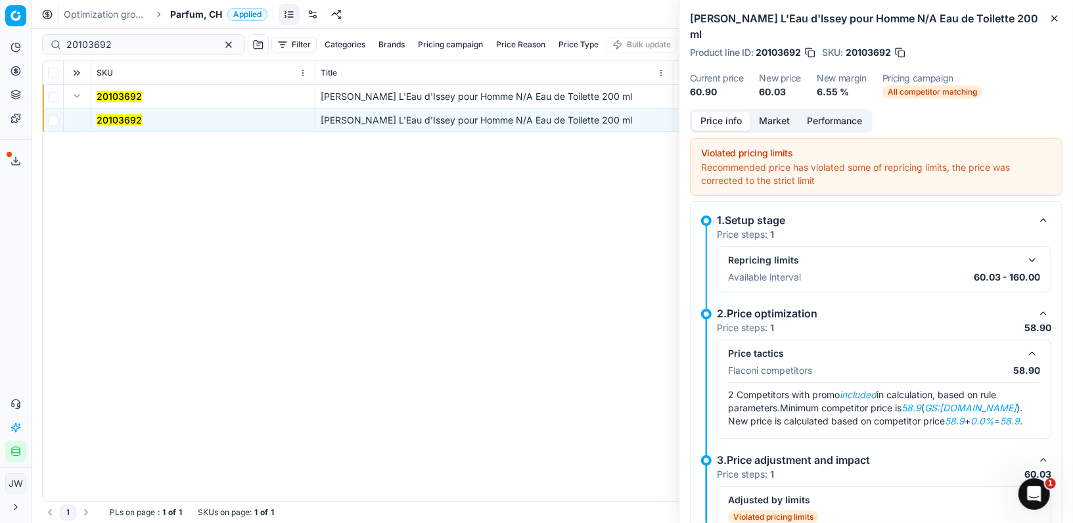
click at [1033, 346] on button "button" at bounding box center [1032, 354] width 16 height 16
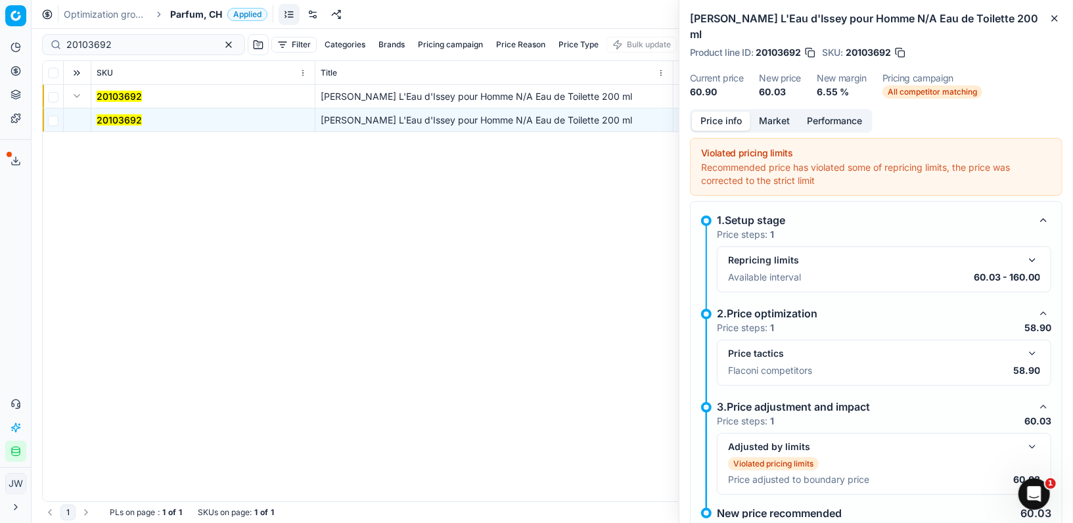
click at [786, 112] on button "Market" at bounding box center [774, 121] width 48 height 19
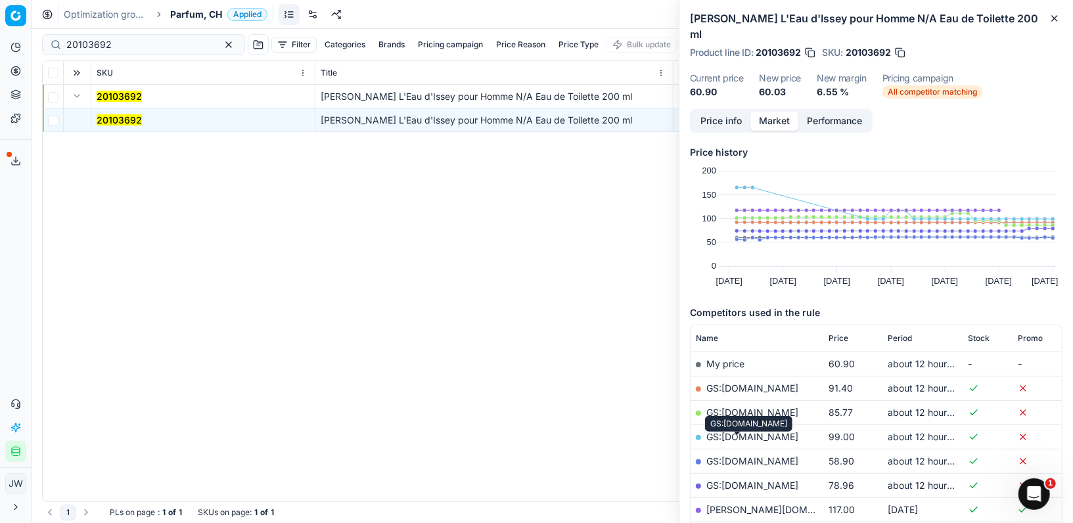
click at [739, 455] on link "GS:[DOMAIN_NAME]" at bounding box center [752, 460] width 92 height 11
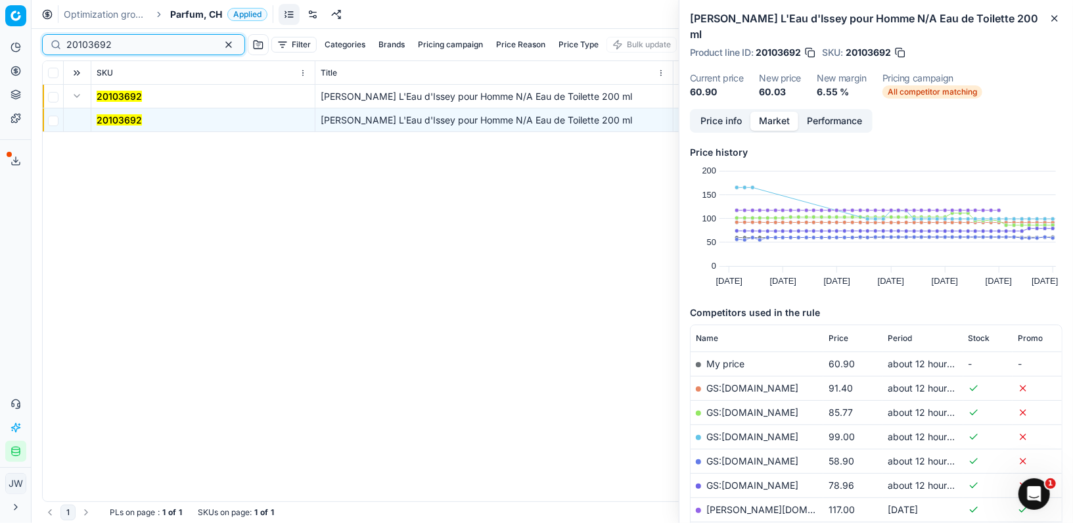
drag, startPoint x: 141, startPoint y: 41, endPoint x: 5, endPoint y: 15, distance: 138.4
click at [5, 15] on div "Pricing platform Analytics Pricing Product portfolio Templates Export service 6…" at bounding box center [536, 261] width 1073 height 523
paste input "80066275-90"
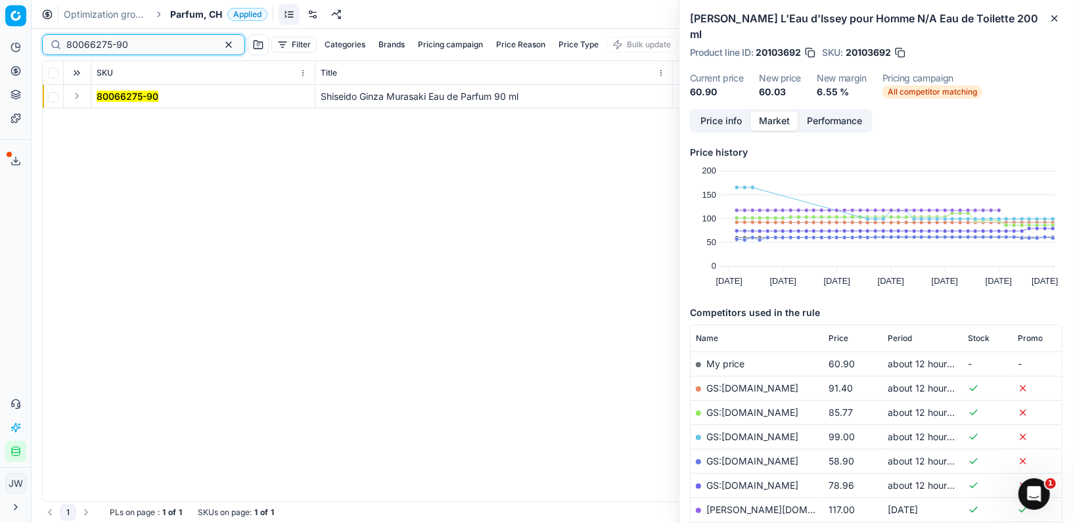
type input "80066275-90"
click at [79, 98] on button "Expand" at bounding box center [77, 96] width 16 height 16
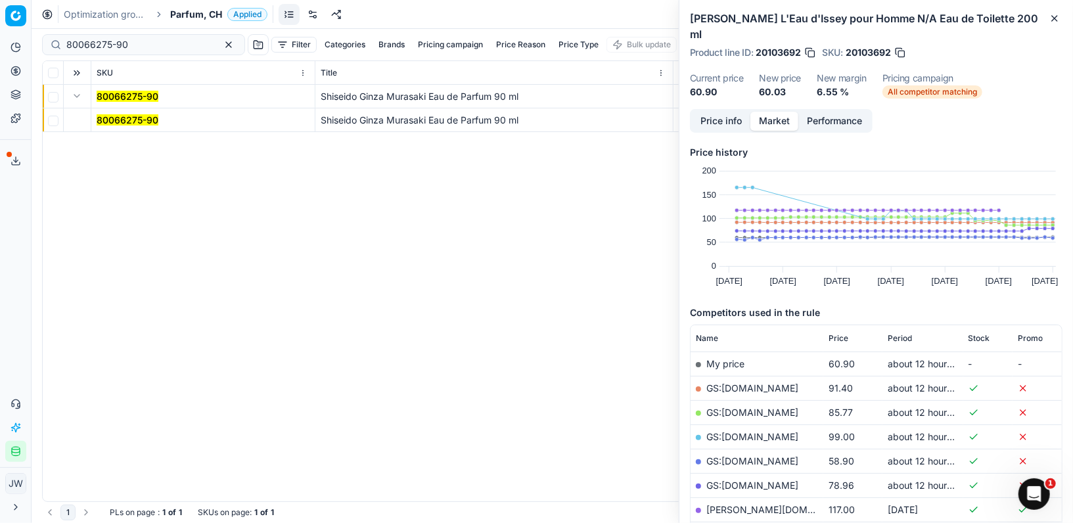
click at [112, 120] on mark "80066275-90" at bounding box center [128, 119] width 62 height 11
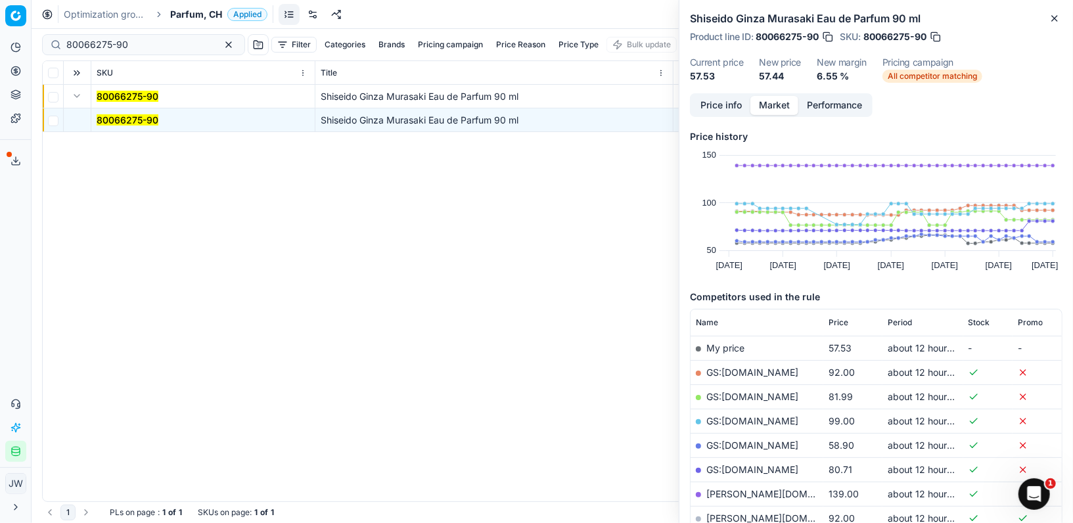
click at [703, 105] on button "Price info" at bounding box center [721, 105] width 58 height 19
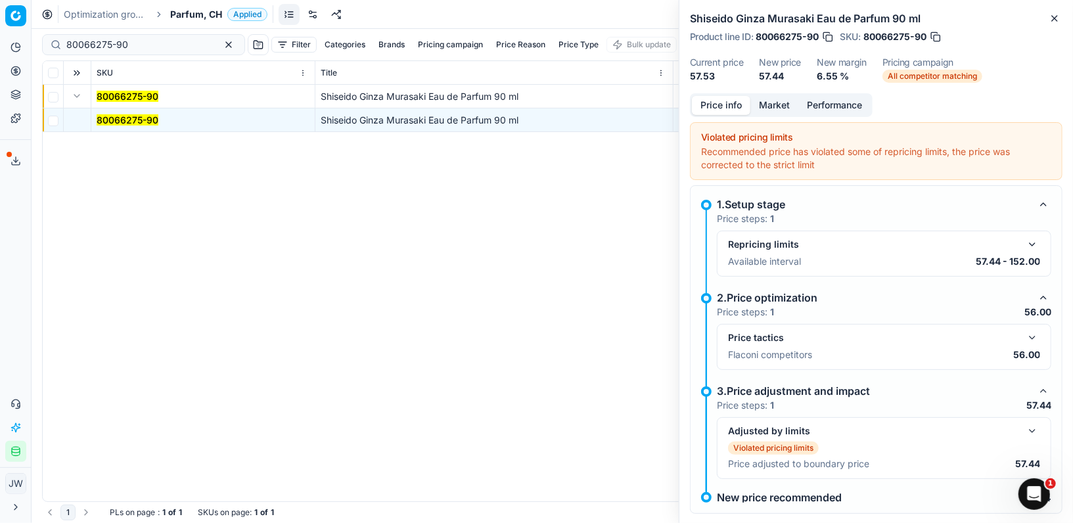
click at [1033, 341] on button "button" at bounding box center [1032, 338] width 16 height 16
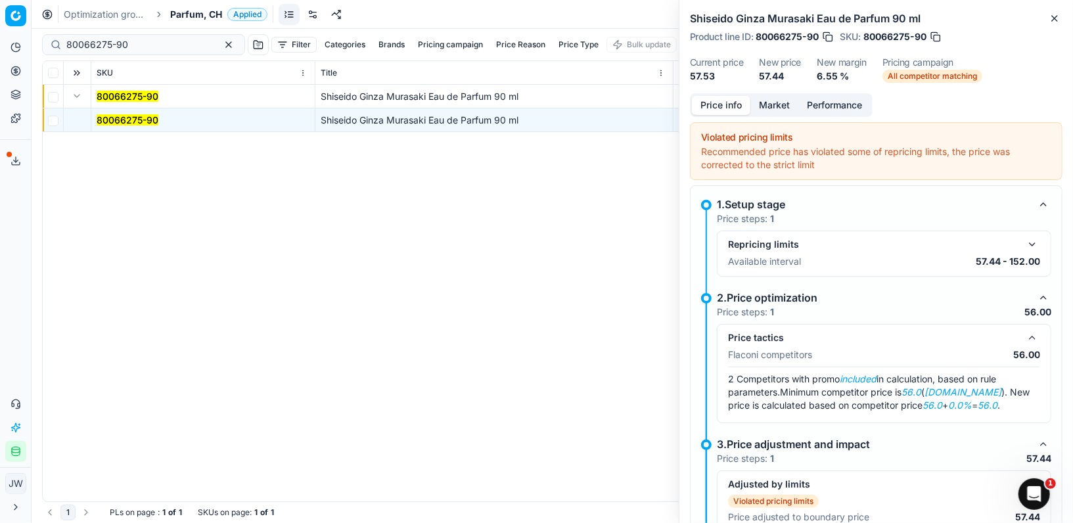
click at [1033, 341] on button "button" at bounding box center [1032, 338] width 16 height 16
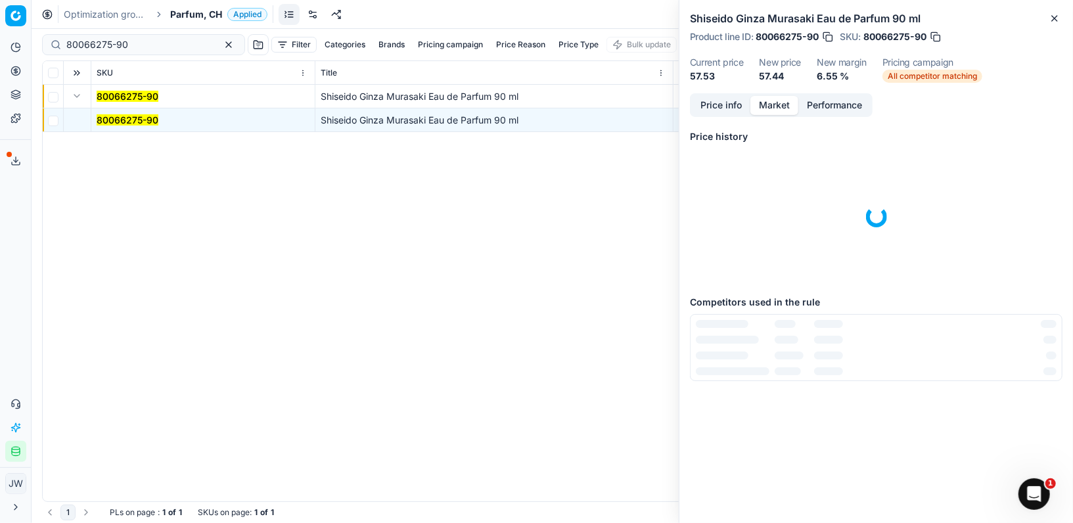
click at [767, 102] on button "Market" at bounding box center [774, 105] width 48 height 19
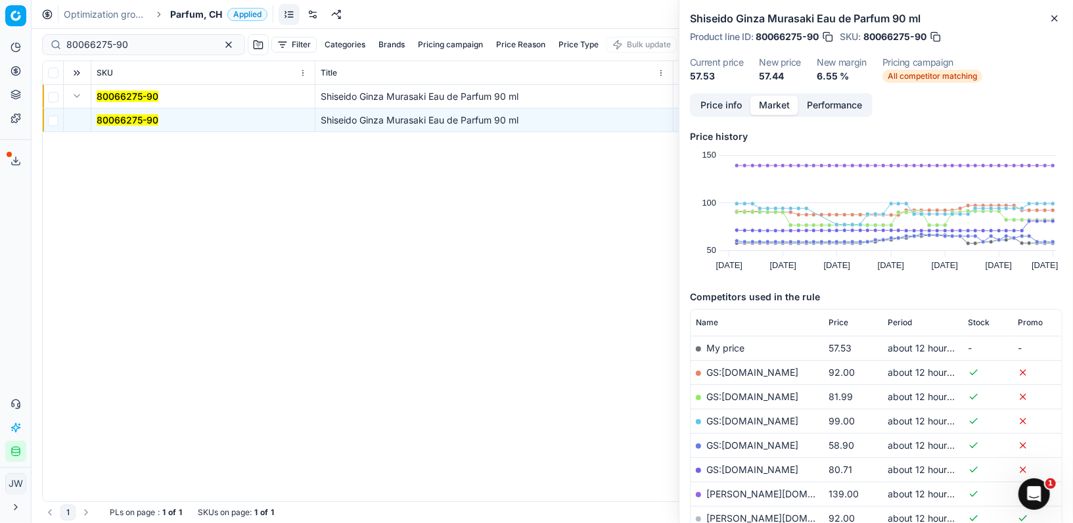
scroll to position [104, 0]
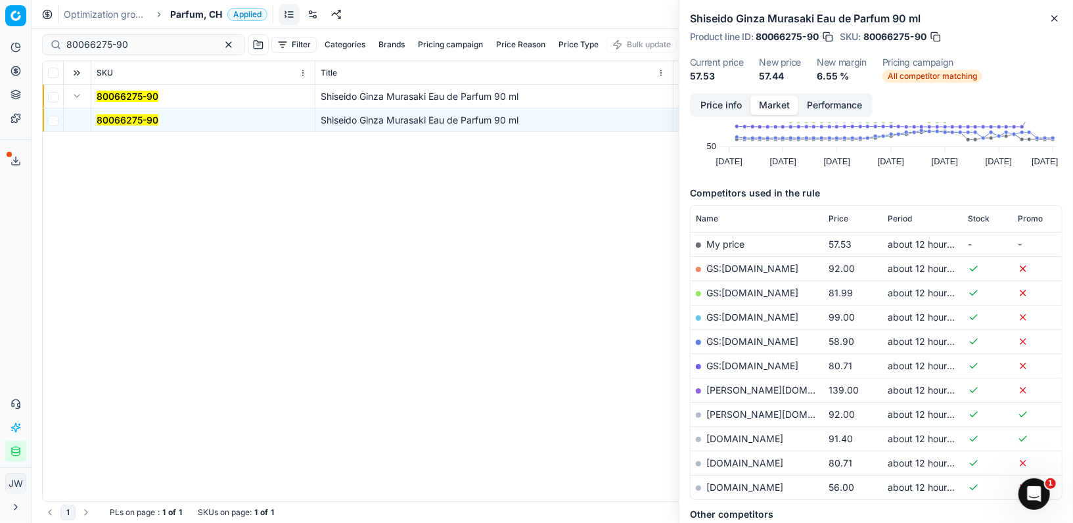
click at [731, 482] on link "[DOMAIN_NAME]" at bounding box center [744, 487] width 77 height 11
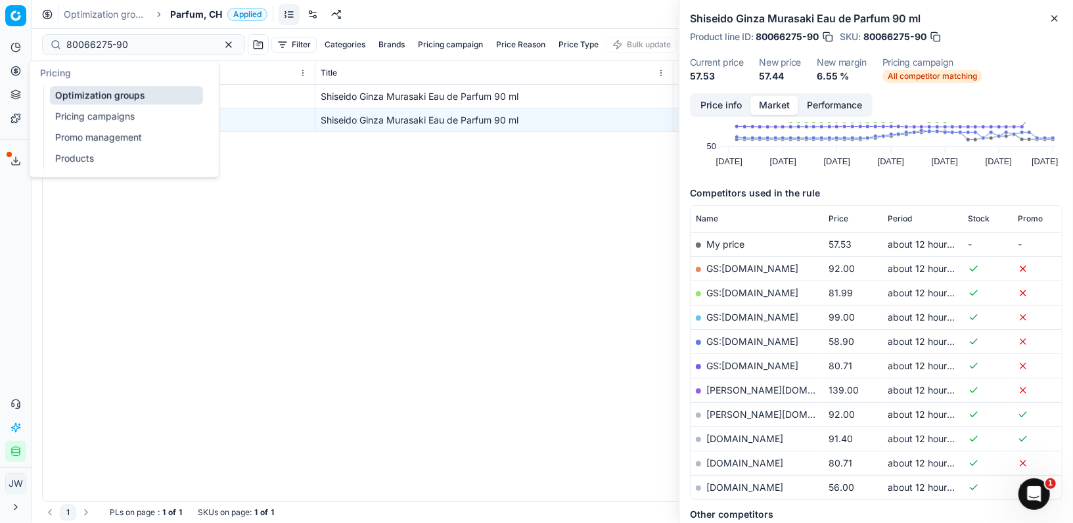
click at [20, 70] on icon at bounding box center [16, 71] width 11 height 11
click at [60, 93] on link "Optimization groups" at bounding box center [126, 95] width 153 height 18
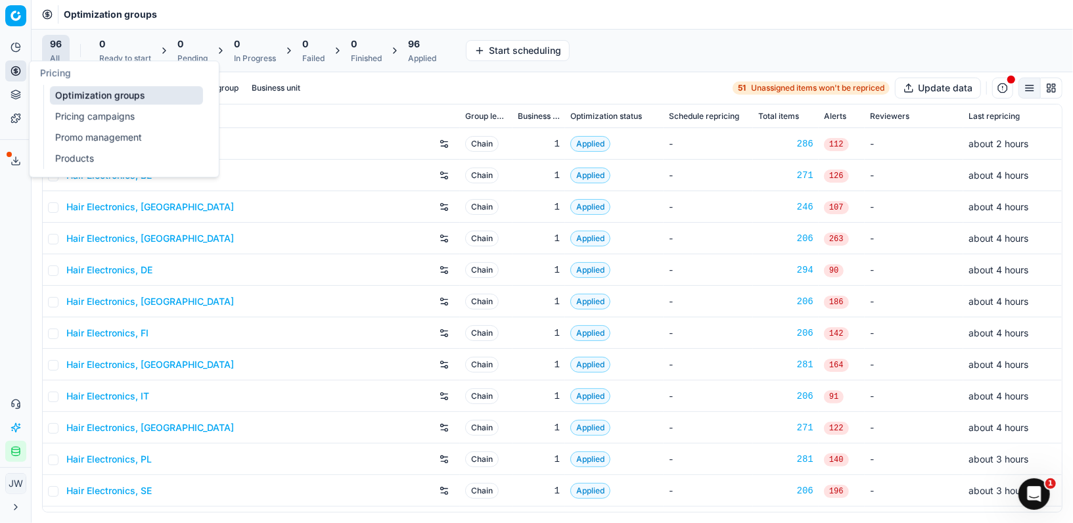
click at [90, 87] on link "Optimization groups" at bounding box center [126, 95] width 153 height 18
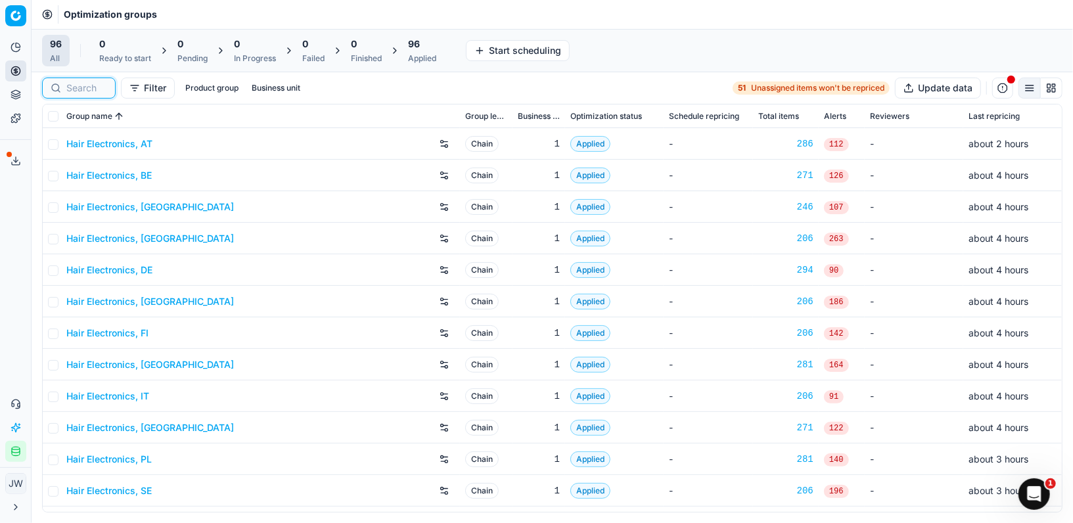
click at [74, 85] on input at bounding box center [86, 87] width 41 height 13
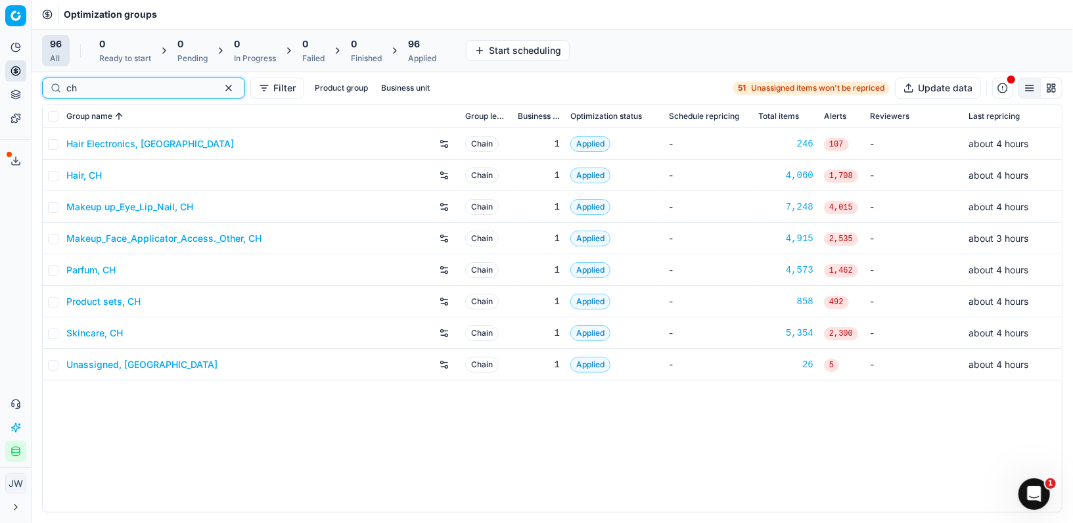
type input "c"
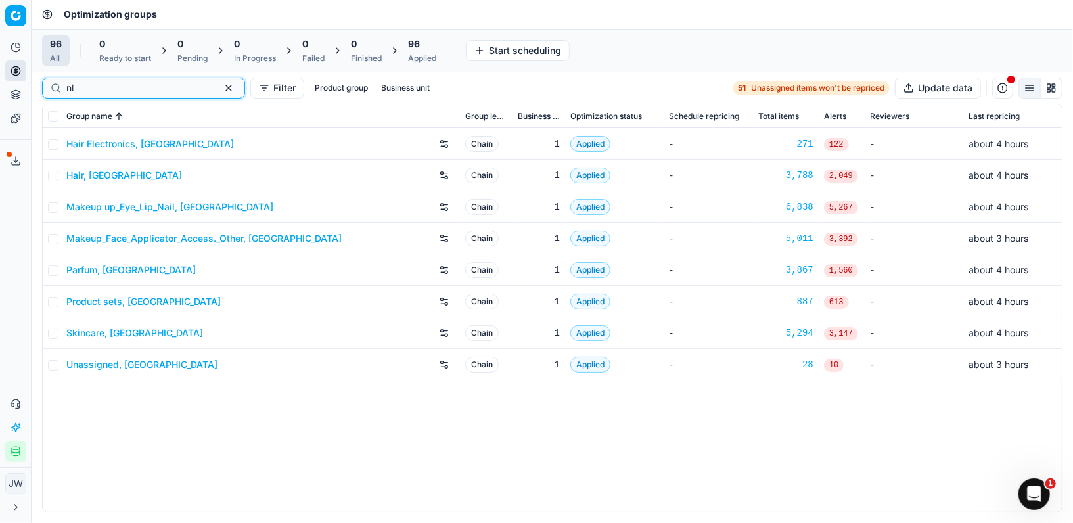
type input "nl"
click at [96, 268] on link "Parfum, [GEOGRAPHIC_DATA]" at bounding box center [130, 269] width 129 height 13
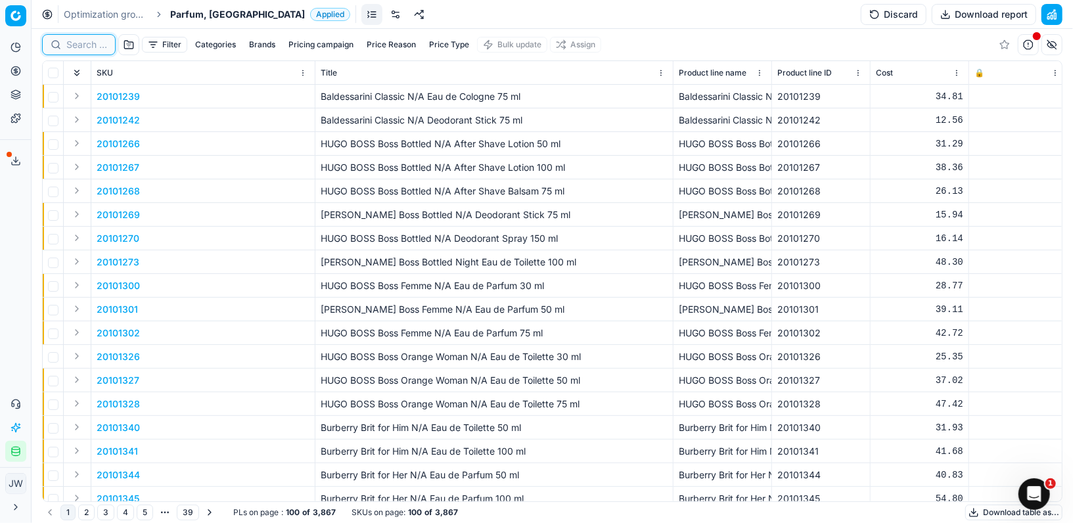
click at [87, 43] on input at bounding box center [86, 44] width 41 height 13
paste input "80018551-100"
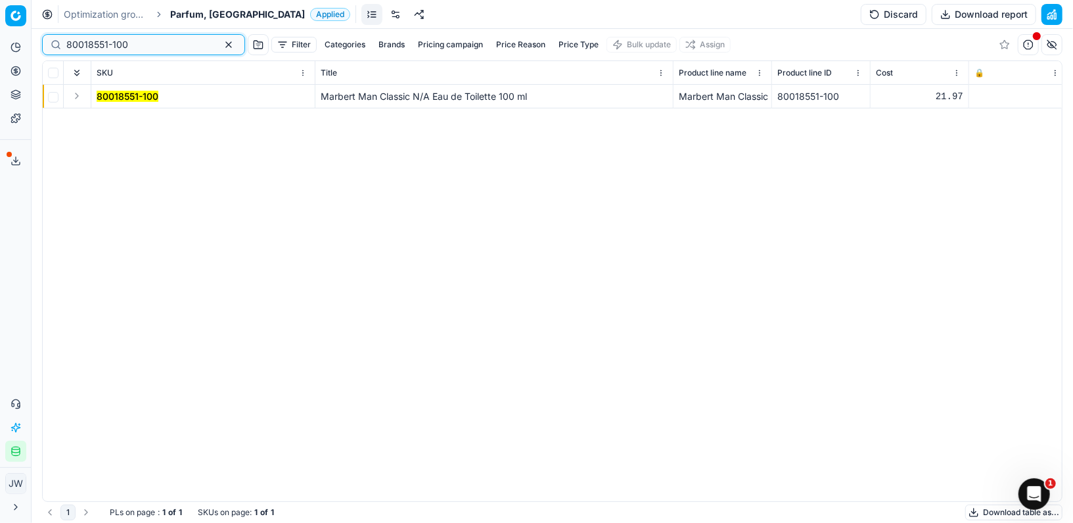
type input "80018551-100"
click at [76, 95] on button "Expand" at bounding box center [77, 96] width 16 height 16
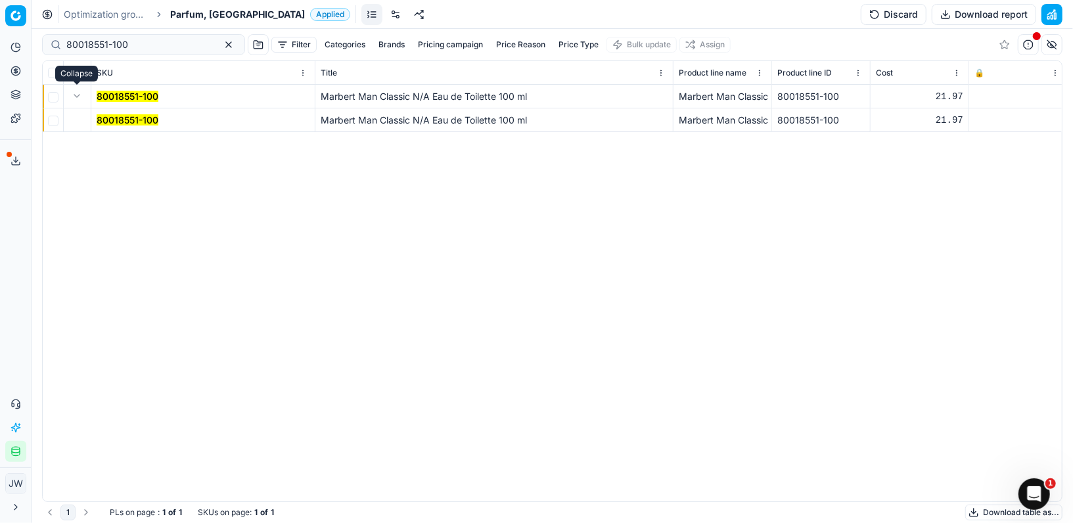
click at [115, 118] on mark "80018551-100" at bounding box center [128, 119] width 62 height 11
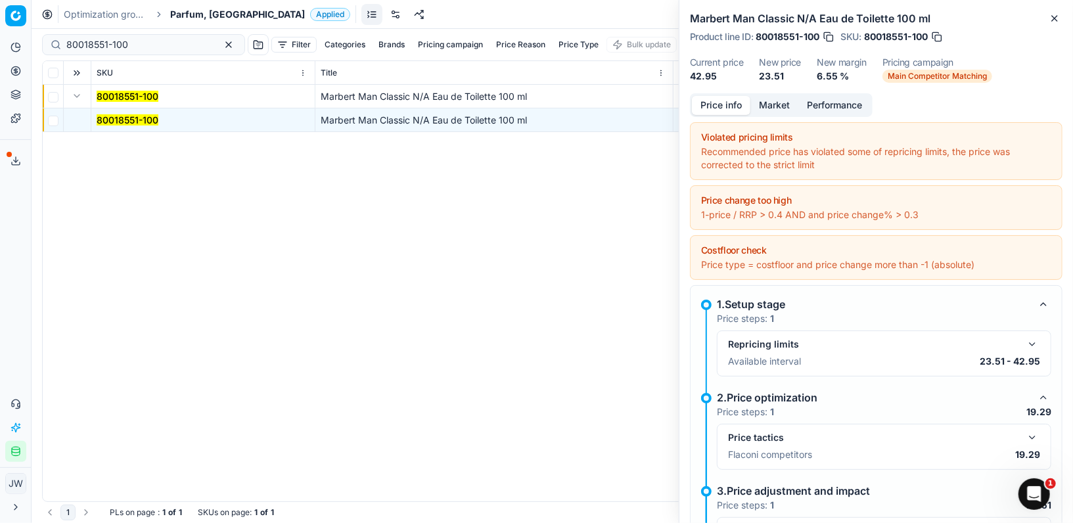
click at [1033, 436] on button "button" at bounding box center [1032, 438] width 16 height 16
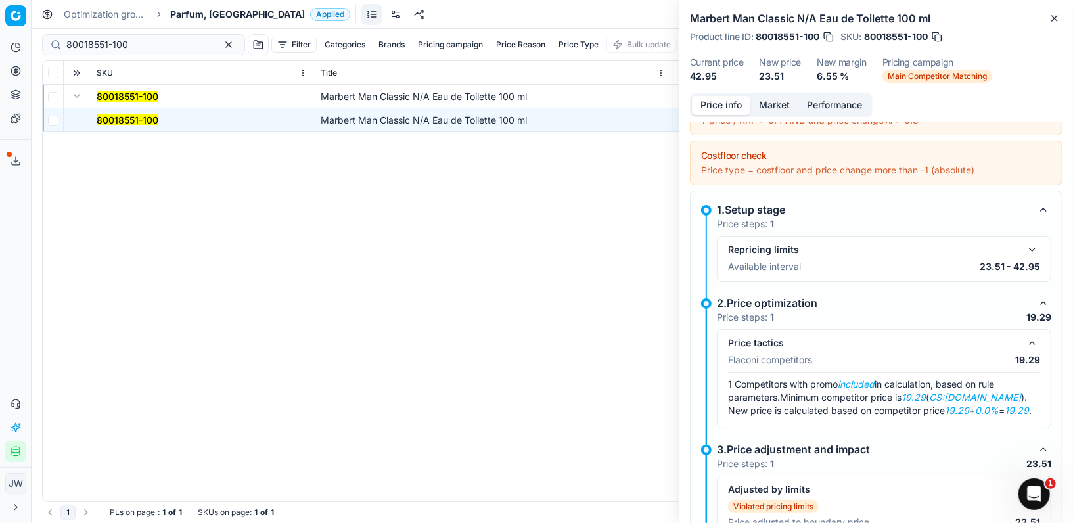
scroll to position [128, 0]
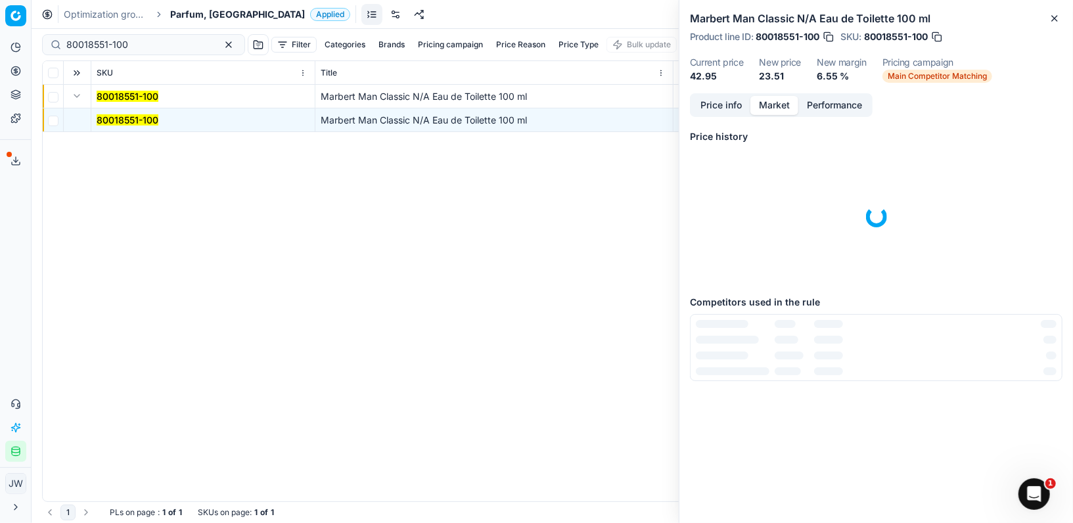
click at [778, 108] on button "Market" at bounding box center [774, 105] width 48 height 19
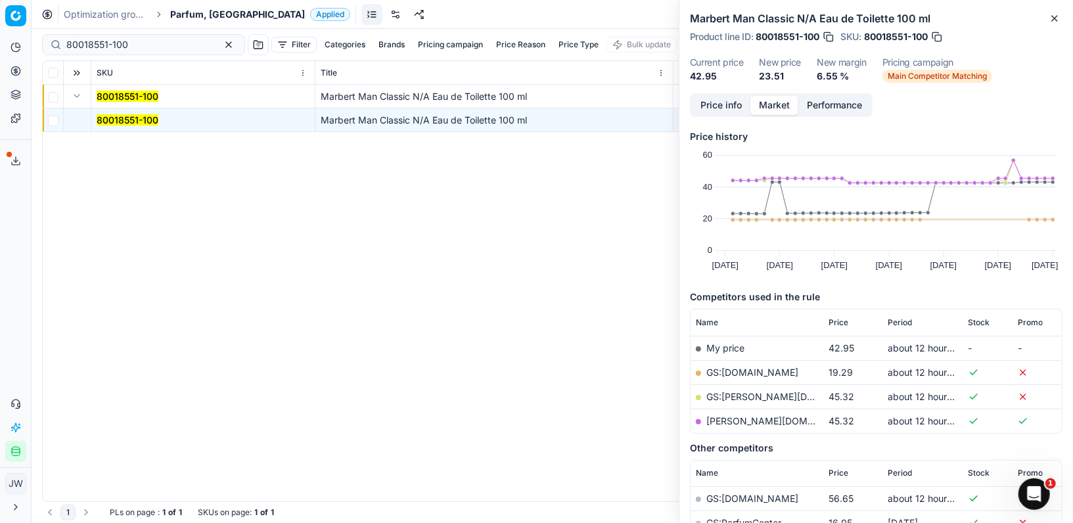
click at [734, 373] on link "GS:[DOMAIN_NAME]" at bounding box center [752, 372] width 92 height 11
